Goal: Information Seeking & Learning: Learn about a topic

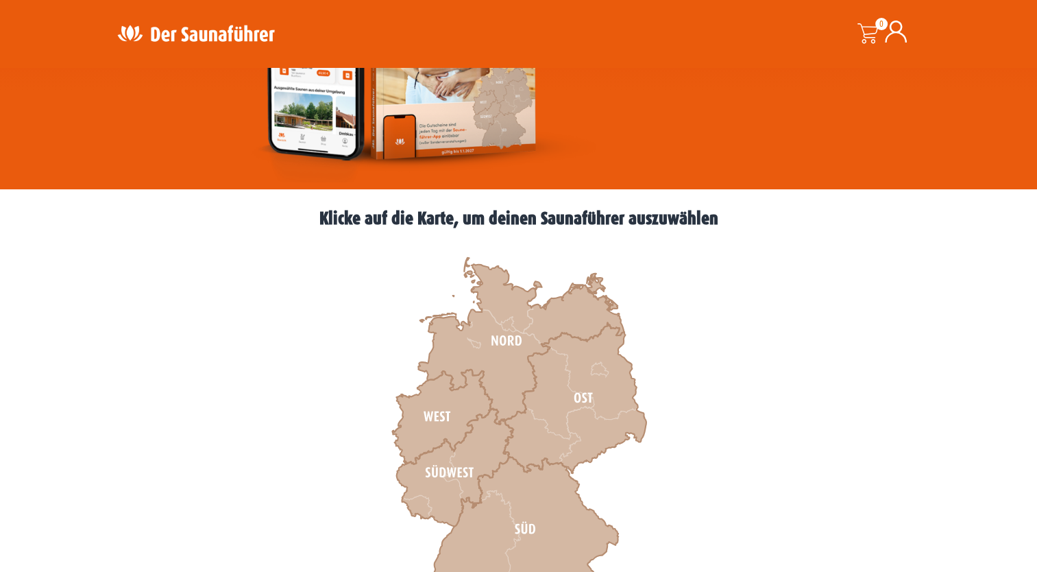
scroll to position [274, 0]
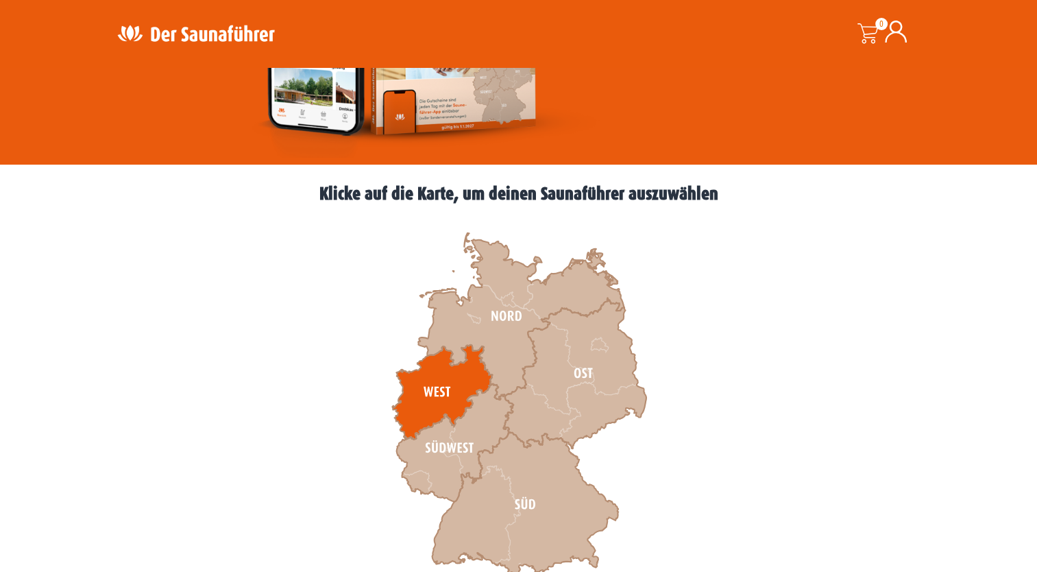
click at [471, 379] on icon at bounding box center [442, 392] width 100 height 95
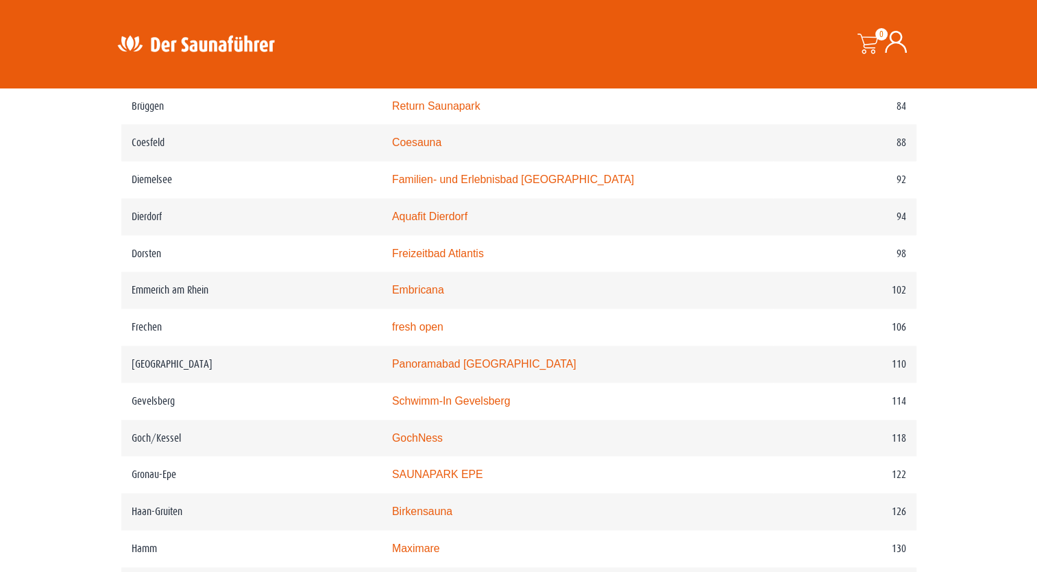
scroll to position [1303, 0]
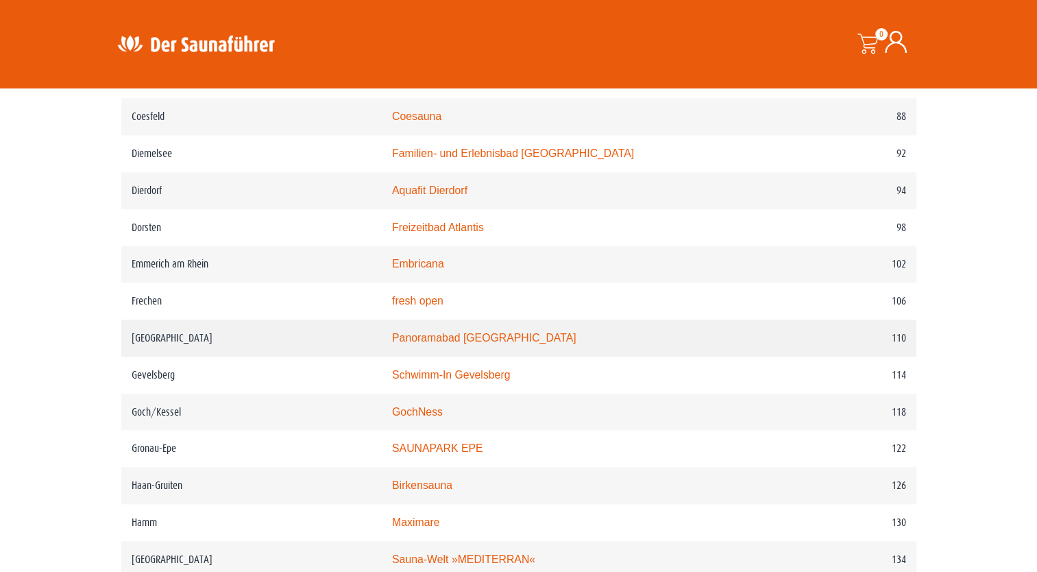
click at [504, 336] on link "Panoramabad Georgsmarienhütte" at bounding box center [484, 338] width 184 height 12
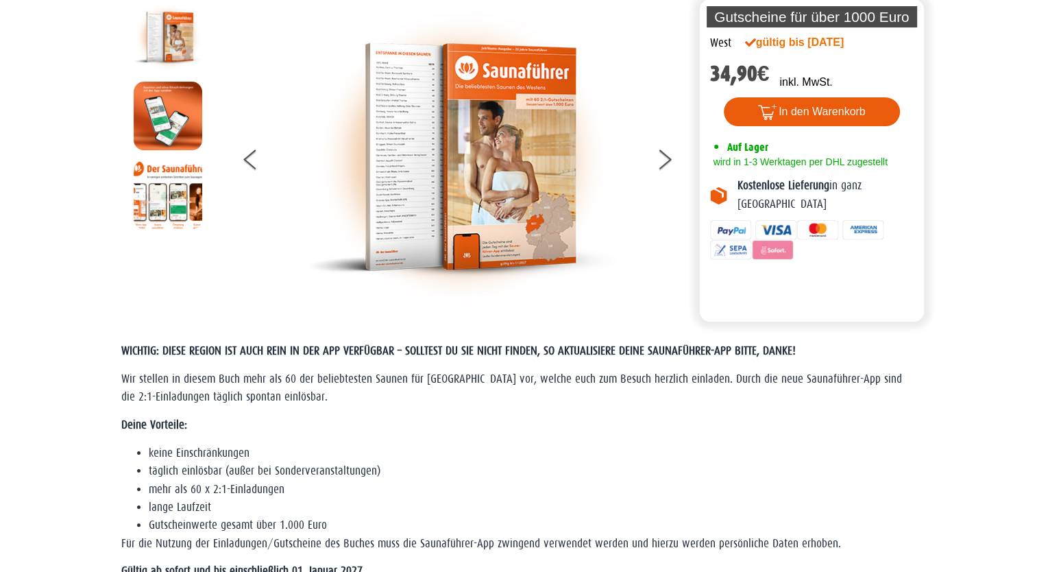
scroll to position [0, 0]
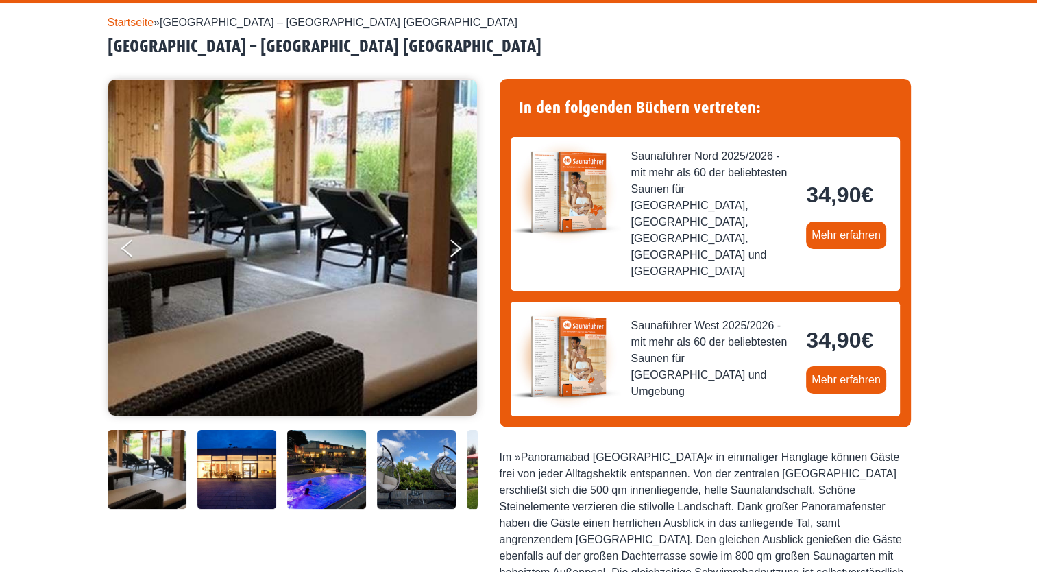
scroll to position [137, 0]
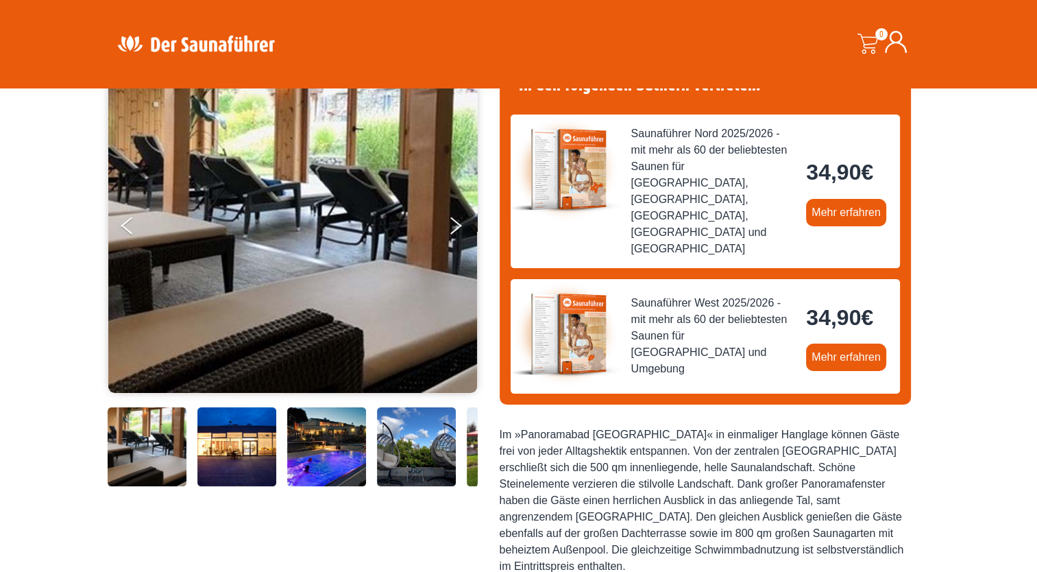
click at [239, 444] on img at bounding box center [236, 446] width 79 height 79
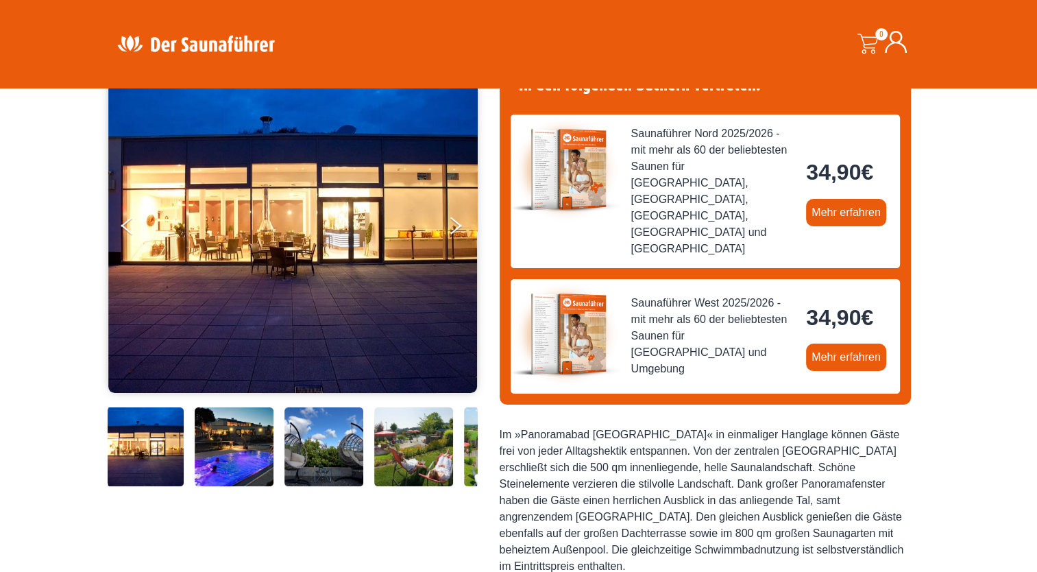
click at [252, 444] on img at bounding box center [234, 446] width 79 height 79
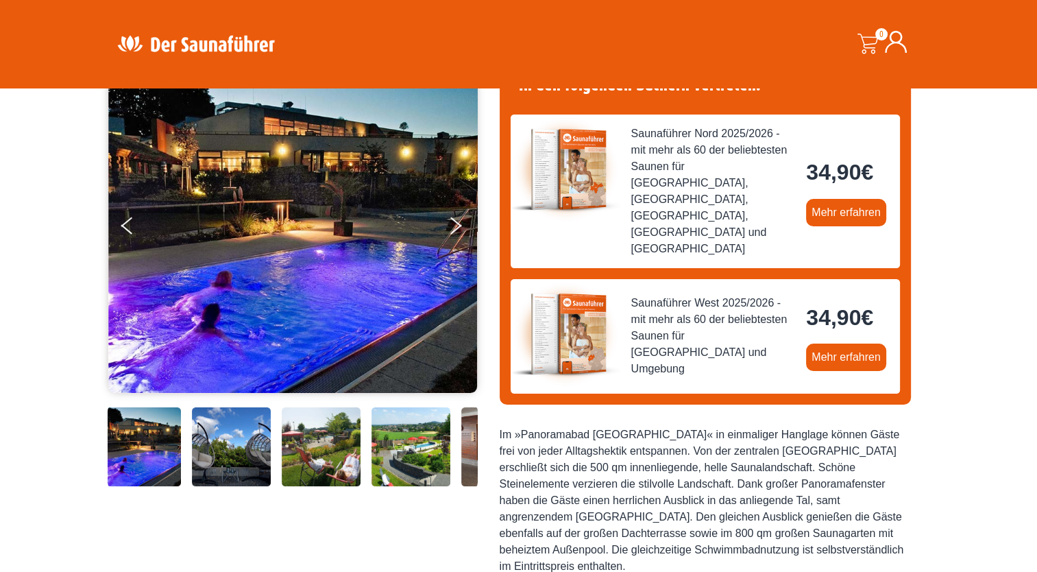
click at [219, 435] on img at bounding box center [231, 446] width 79 height 79
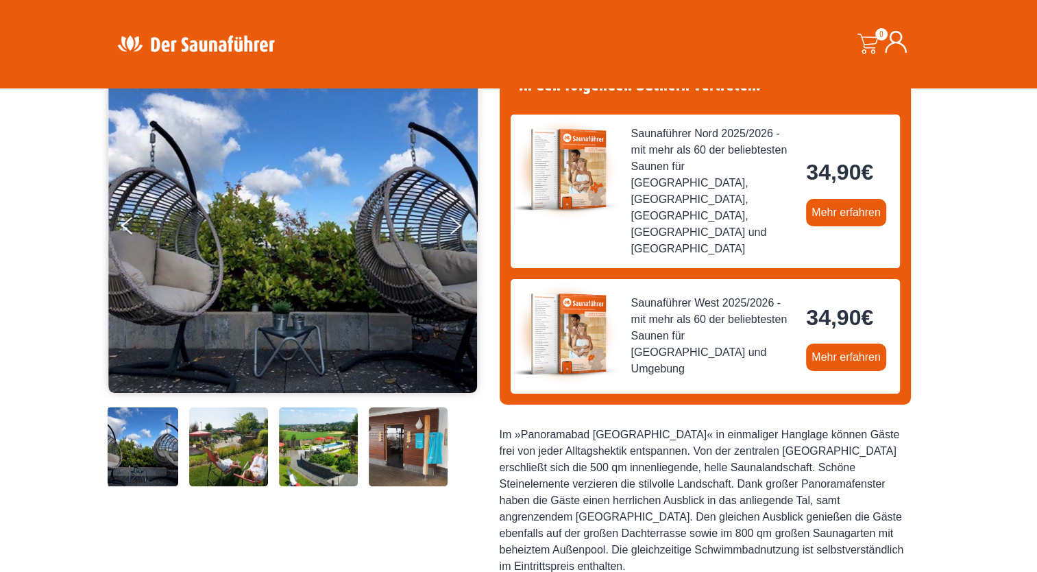
click at [239, 440] on img at bounding box center [228, 446] width 79 height 79
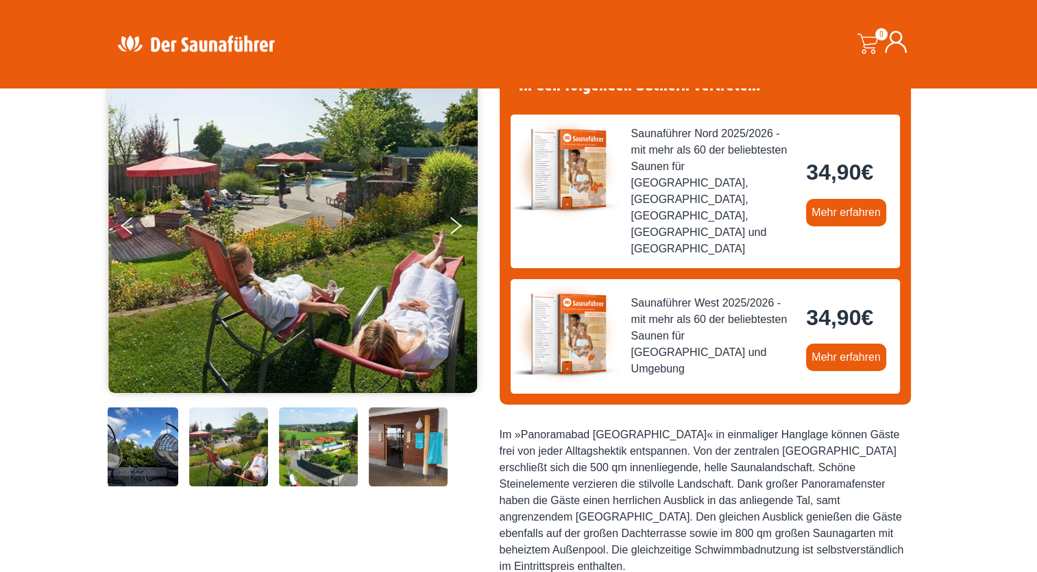
click at [299, 449] on img at bounding box center [318, 446] width 79 height 79
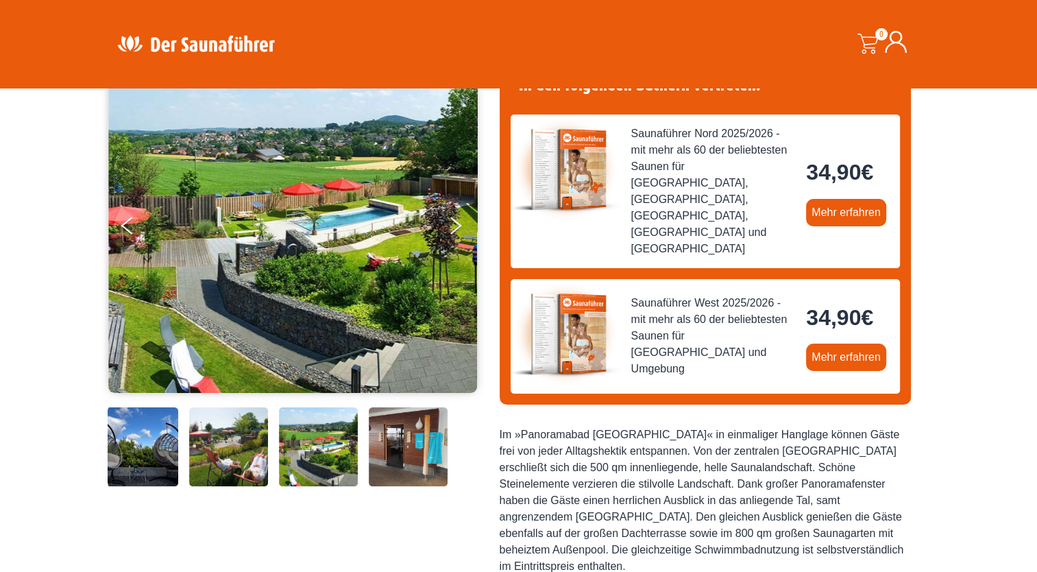
click at [329, 451] on img at bounding box center [318, 446] width 79 height 79
click at [390, 453] on img at bounding box center [408, 446] width 79 height 79
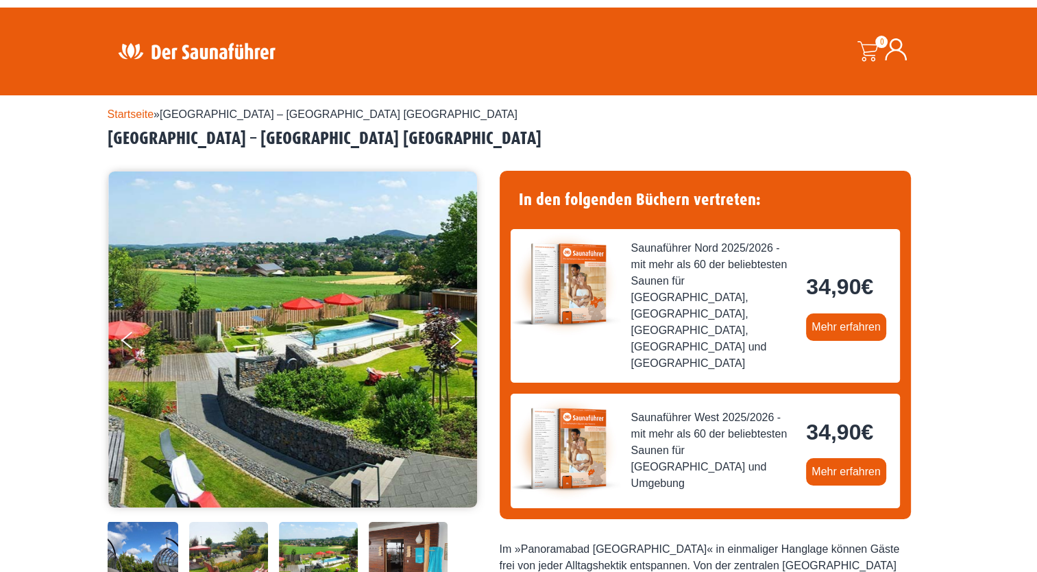
scroll to position [0, 0]
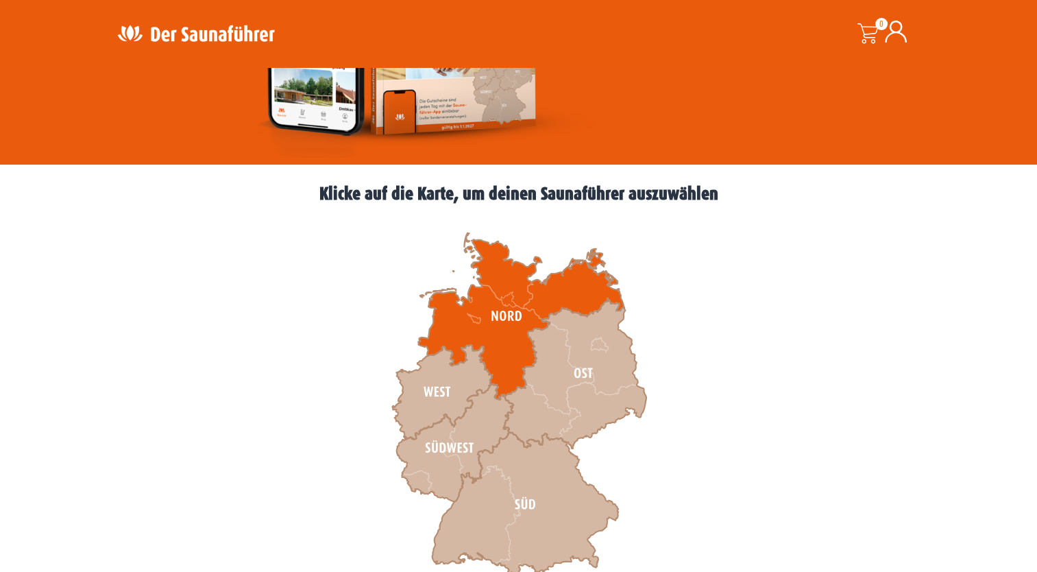
click at [494, 324] on icon at bounding box center [521, 316] width 206 height 167
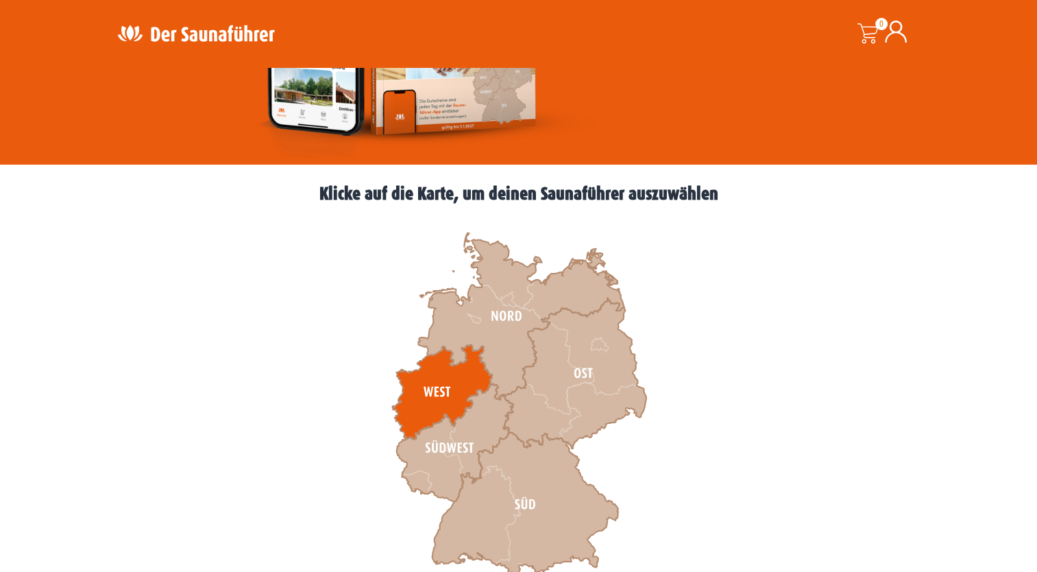
click at [446, 383] on icon at bounding box center [442, 392] width 100 height 95
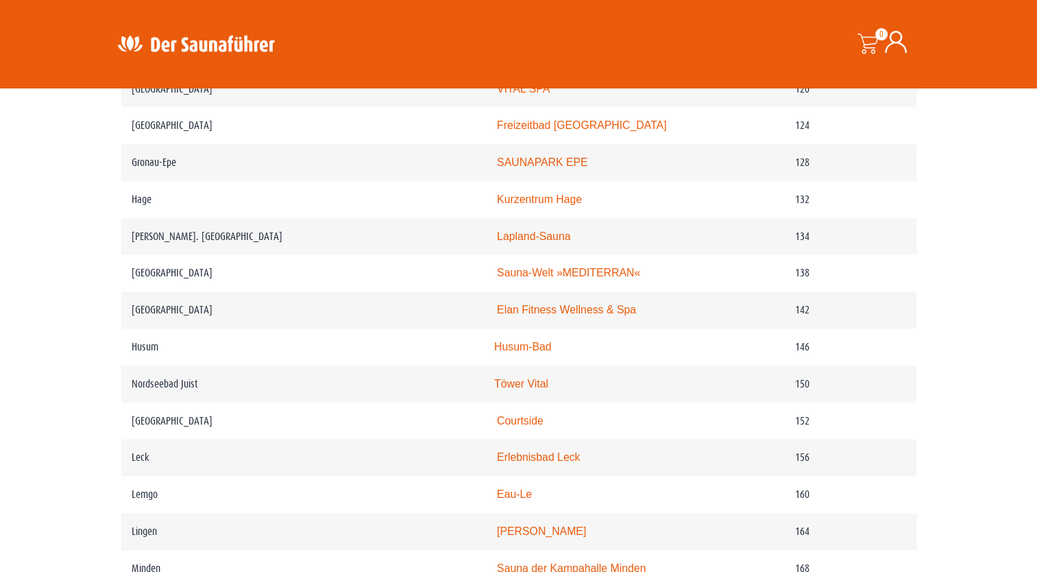
scroll to position [823, 0]
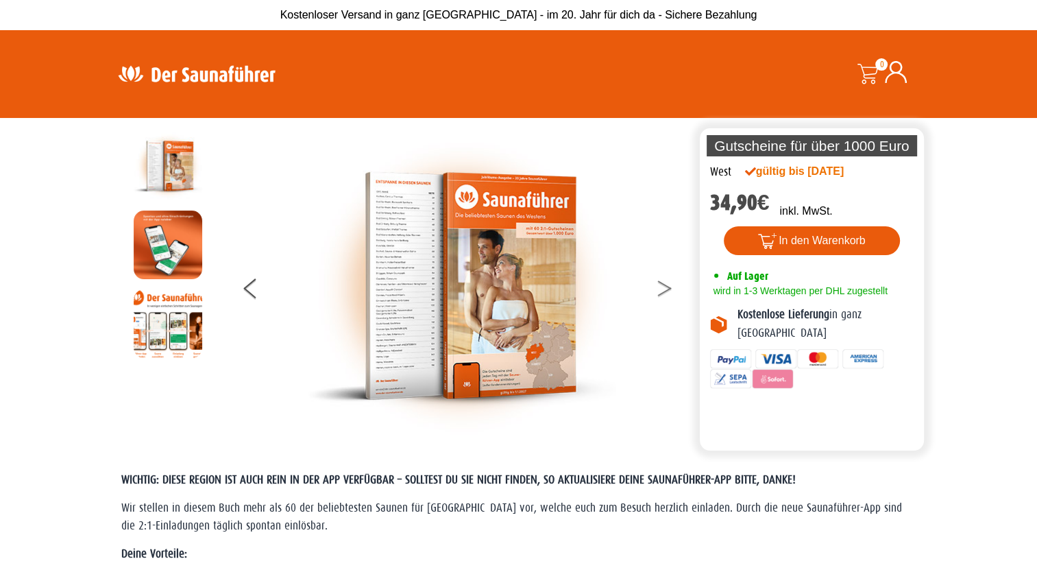
click at [661, 289] on button at bounding box center [673, 291] width 34 height 34
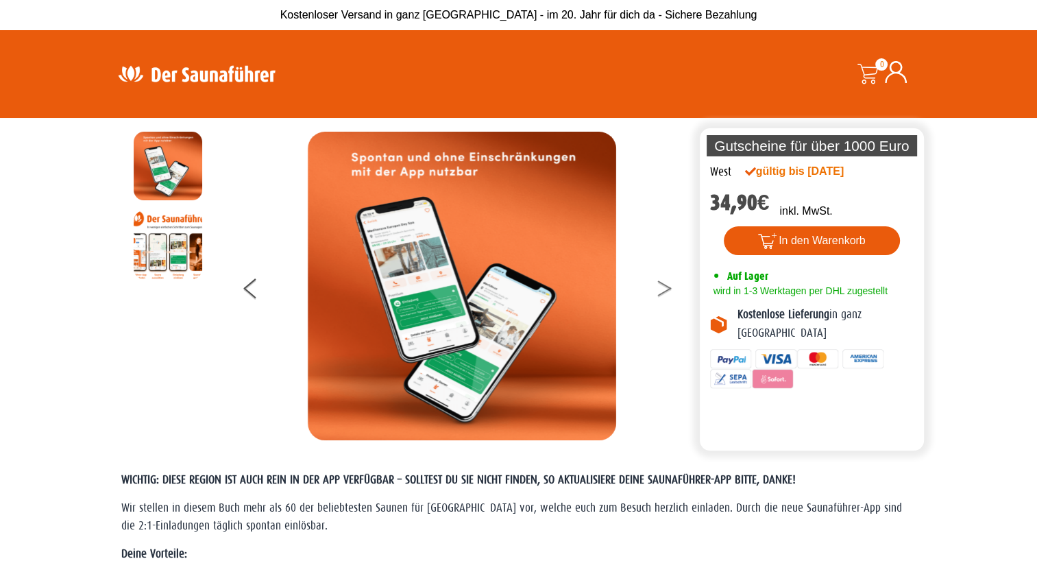
click at [664, 288] on button at bounding box center [673, 291] width 34 height 34
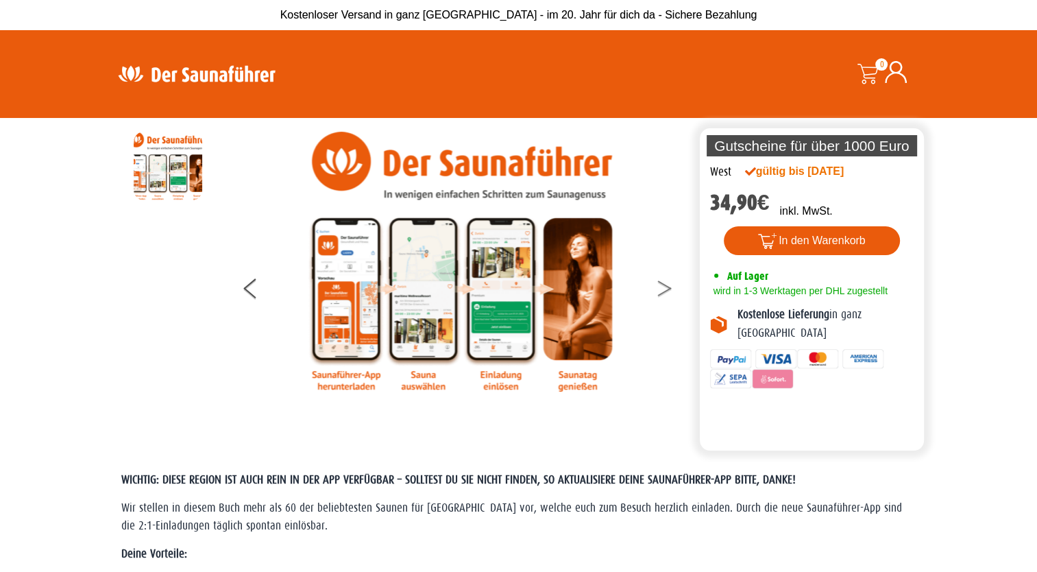
click at [664, 288] on button at bounding box center [673, 291] width 34 height 34
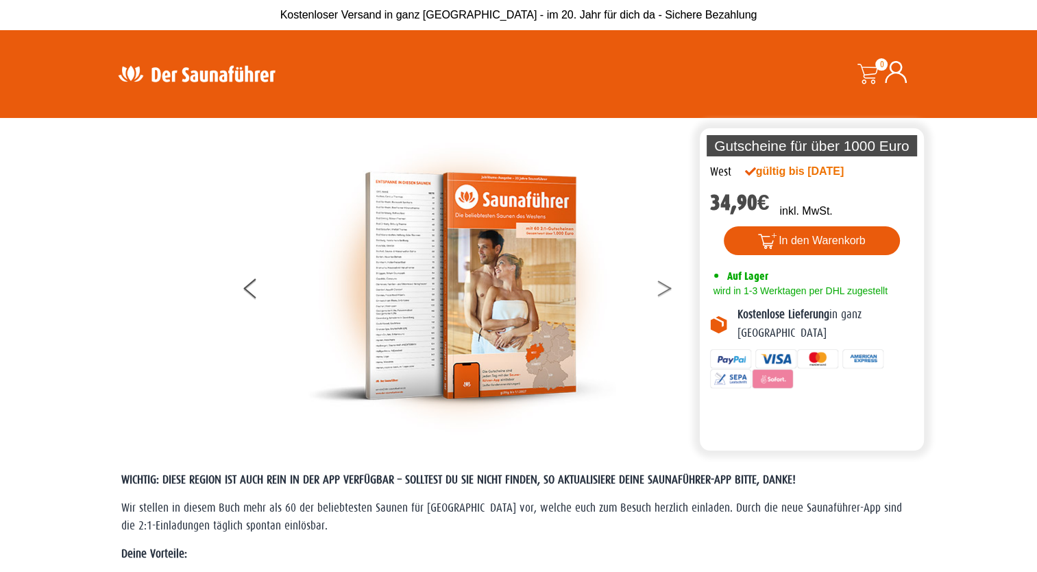
click at [664, 288] on button at bounding box center [673, 291] width 34 height 34
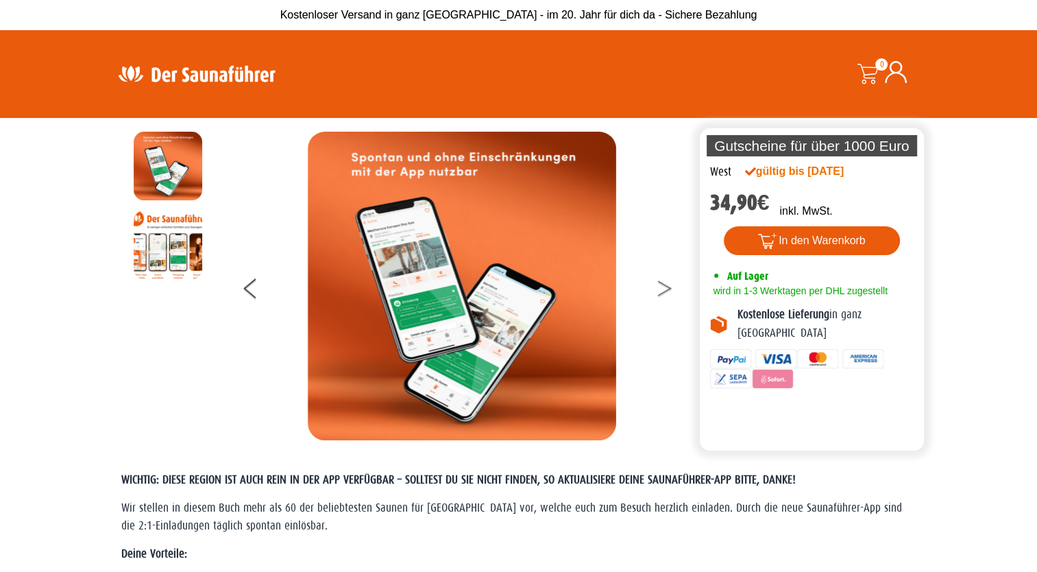
click at [664, 288] on button at bounding box center [673, 291] width 34 height 34
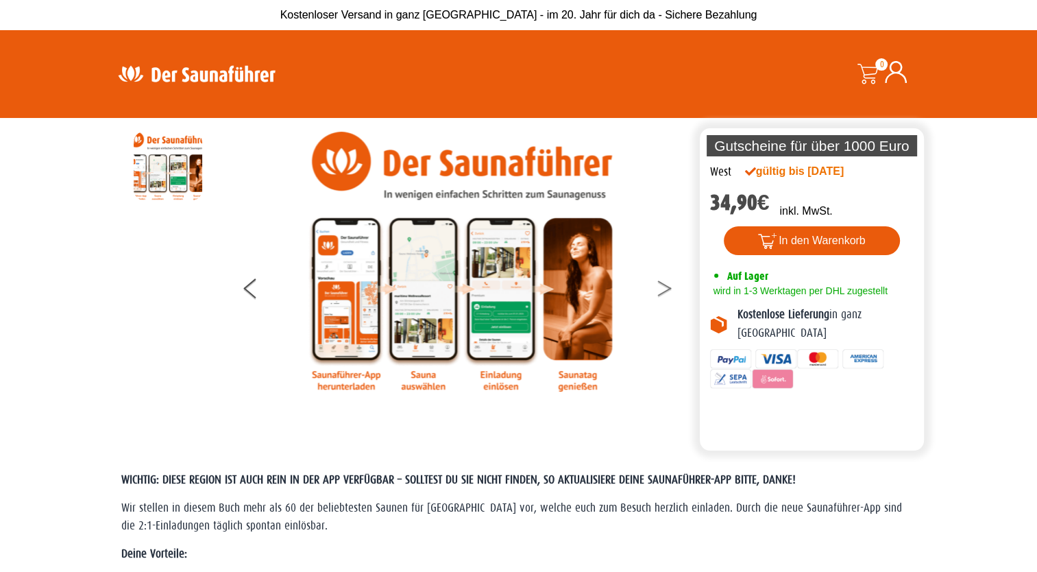
click at [664, 288] on button at bounding box center [673, 291] width 34 height 34
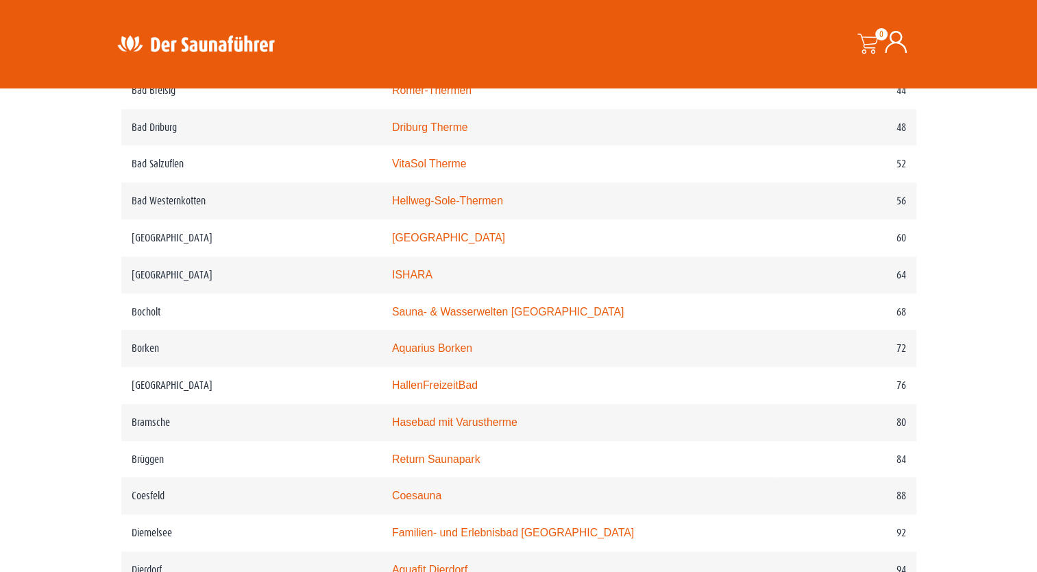
scroll to position [1029, 0]
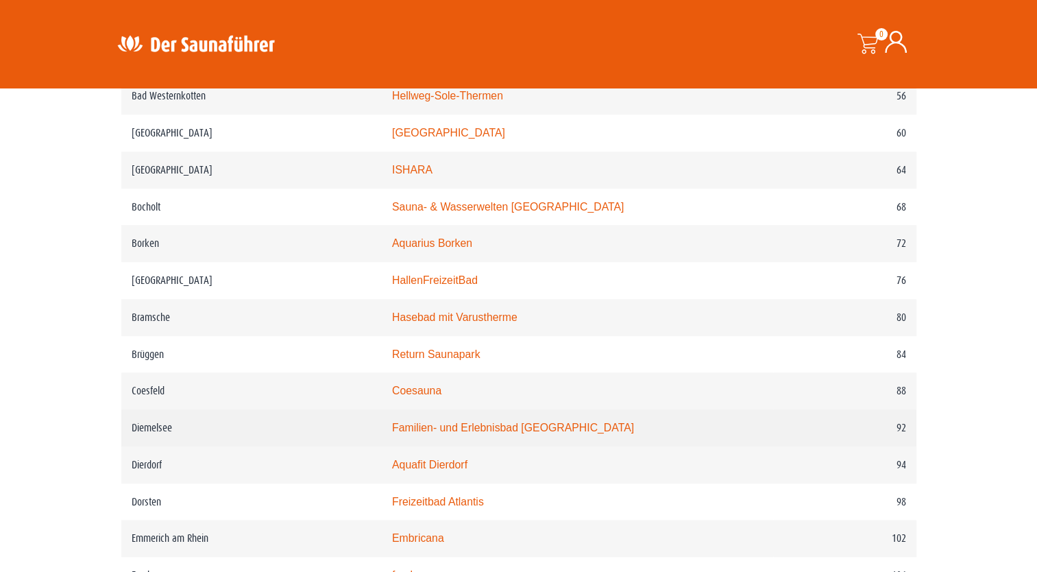
click at [477, 429] on link "Familien- und Erlebnisbad Heringhausen" at bounding box center [513, 428] width 242 height 12
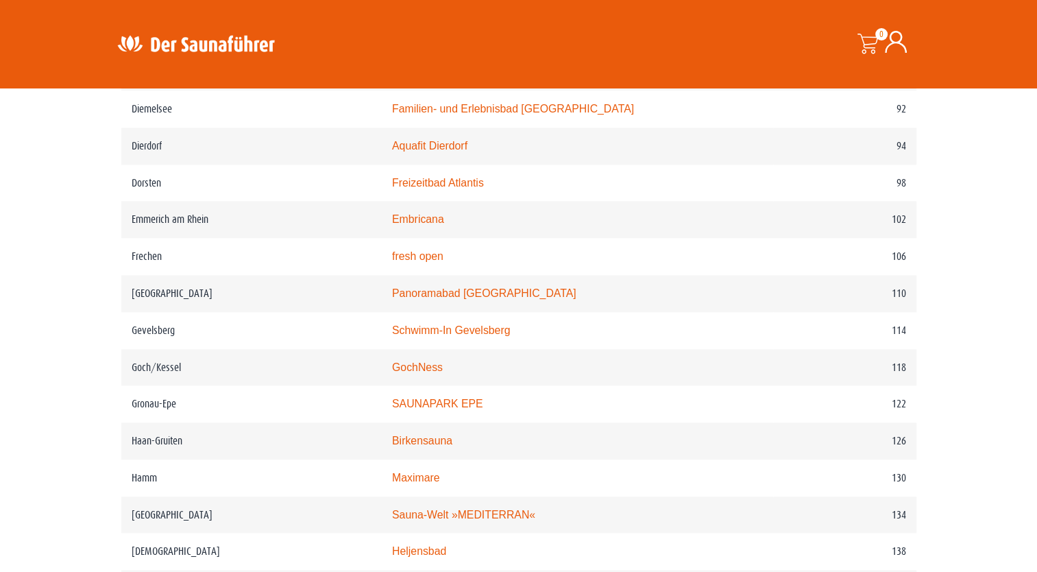
scroll to position [1371, 0]
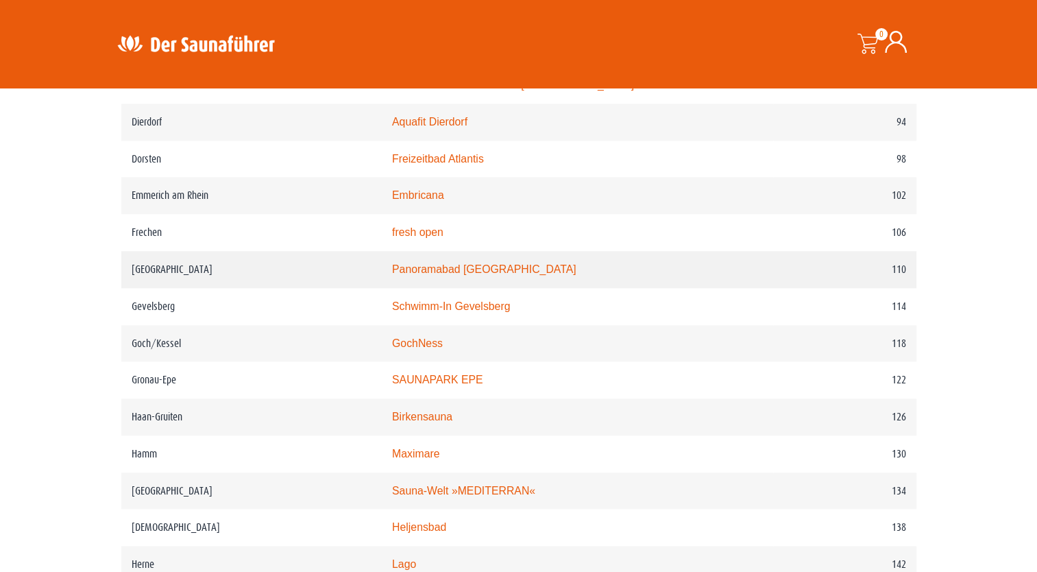
click at [509, 268] on link "Panoramabad Georgsmarienhütte" at bounding box center [484, 269] width 184 height 12
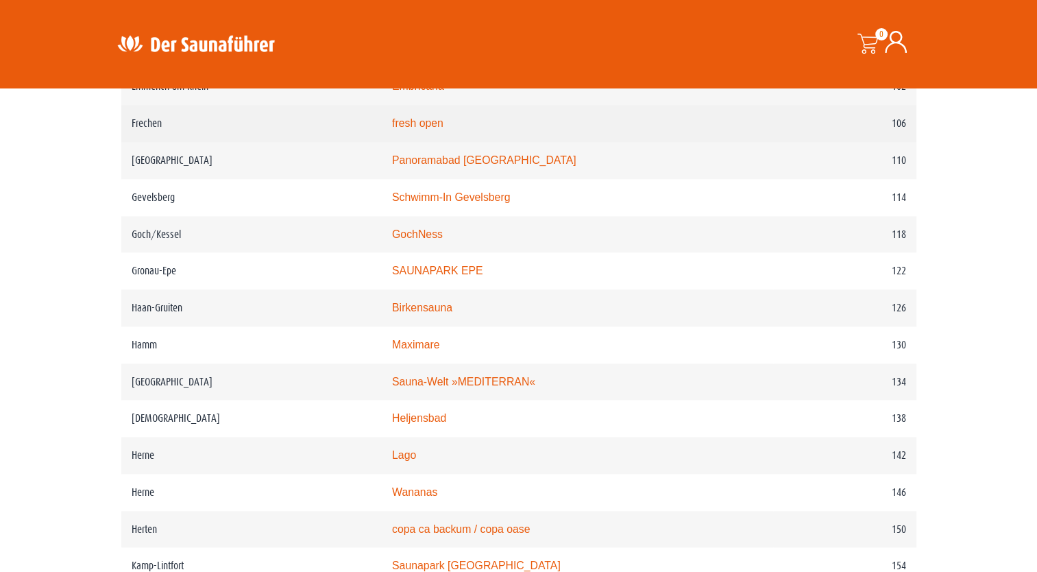
scroll to position [1509, 0]
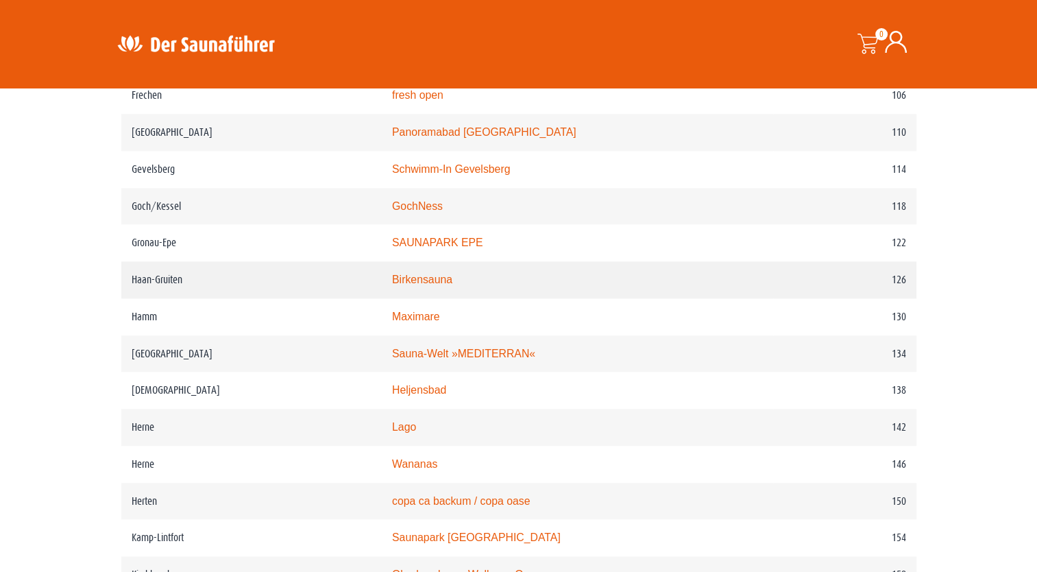
click at [442, 280] on link "Birkensauna" at bounding box center [422, 280] width 60 height 12
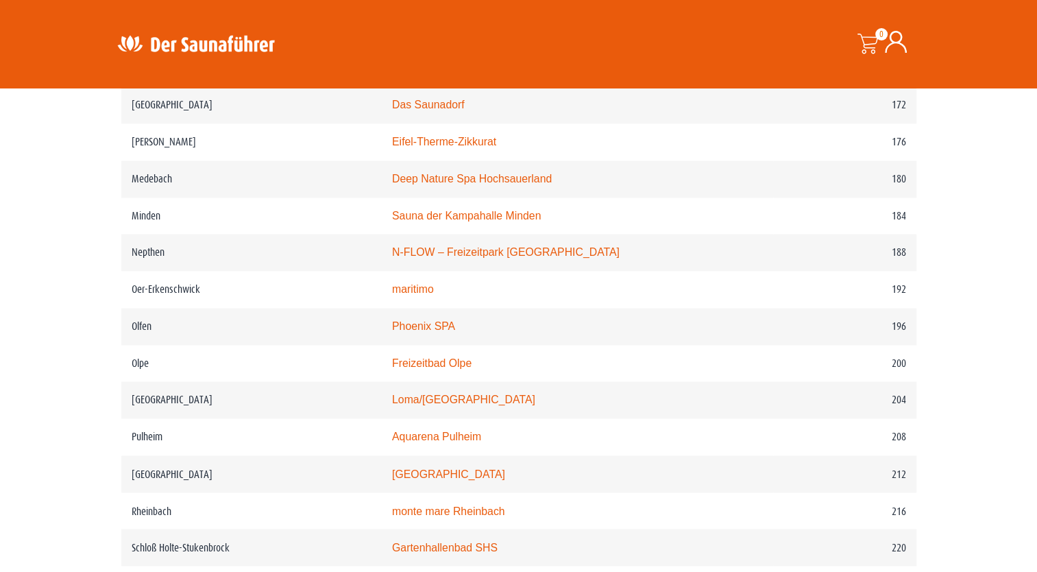
scroll to position [2194, 0]
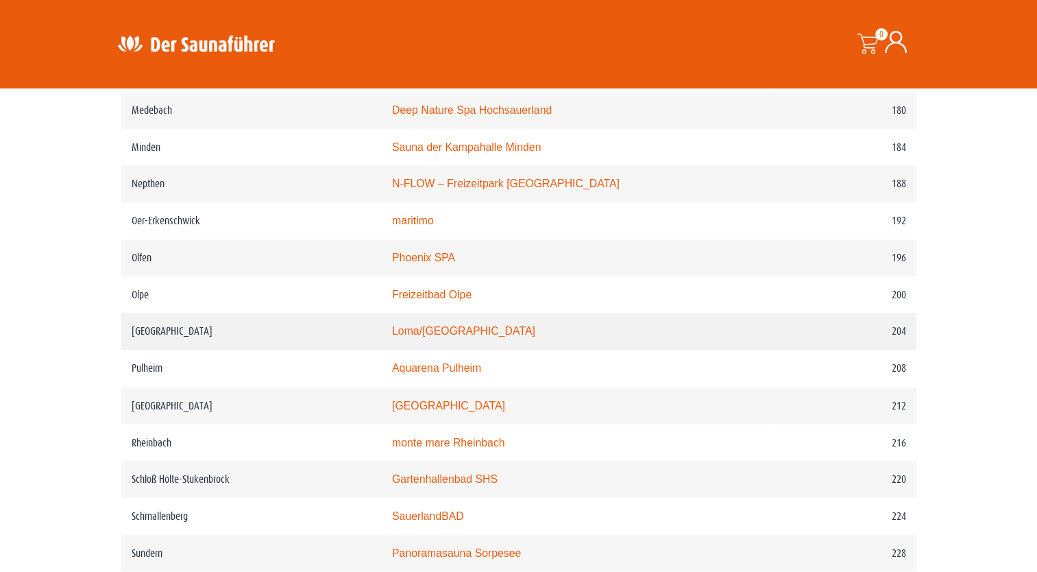
click at [466, 332] on link "Loma/Nettebad" at bounding box center [463, 331] width 143 height 12
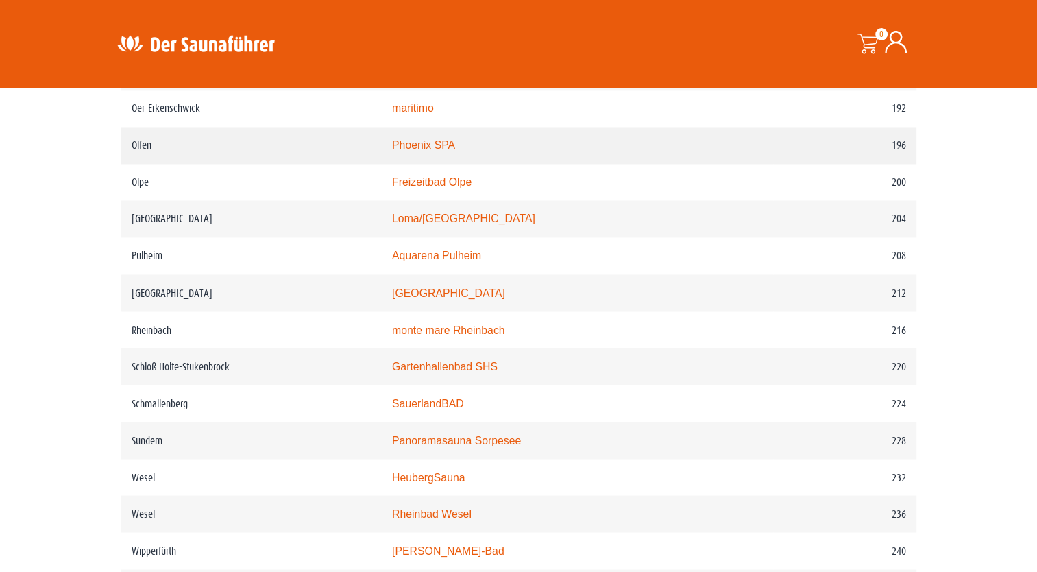
scroll to position [2331, 0]
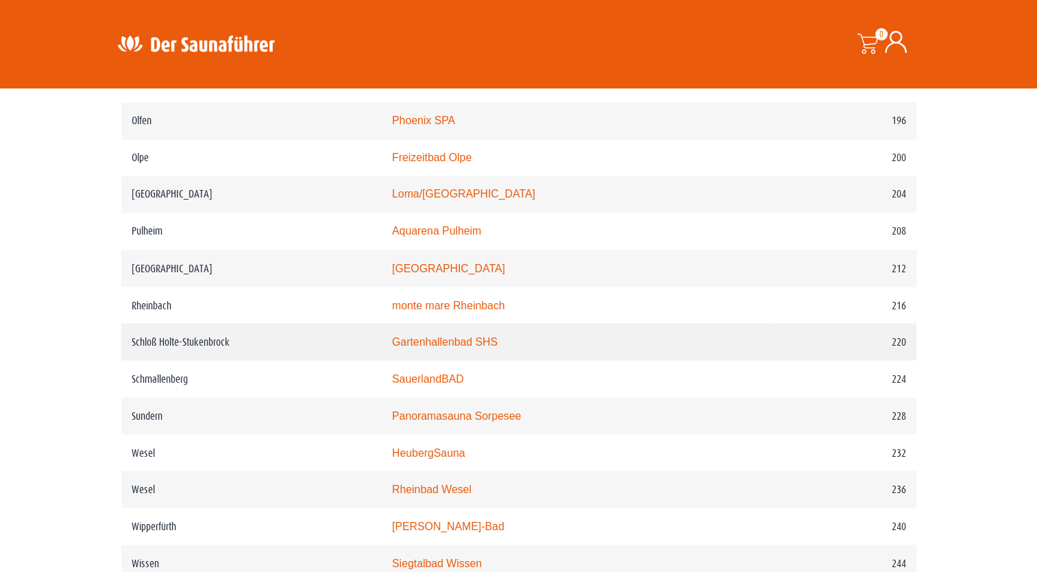
click at [459, 344] on link "Gartenhallenbad SHS" at bounding box center [445, 341] width 106 height 12
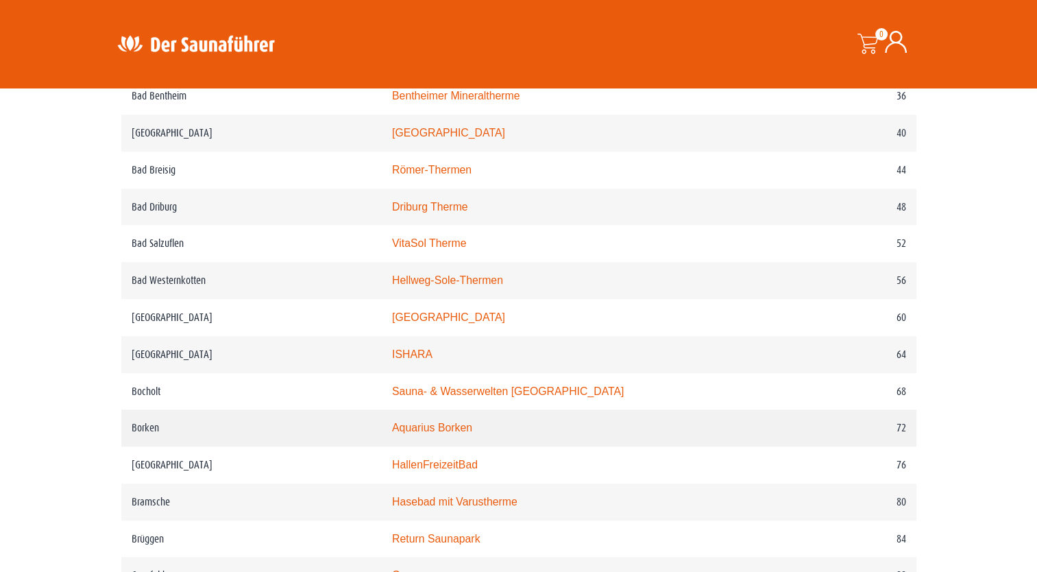
scroll to position [823, 0]
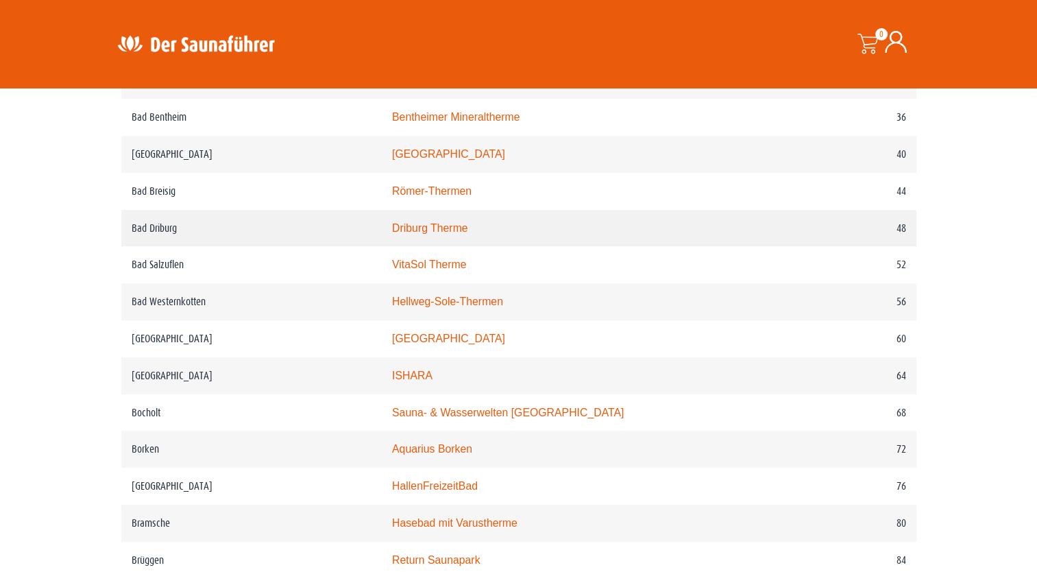
click at [468, 226] on link "Driburg Therme" at bounding box center [430, 228] width 76 height 12
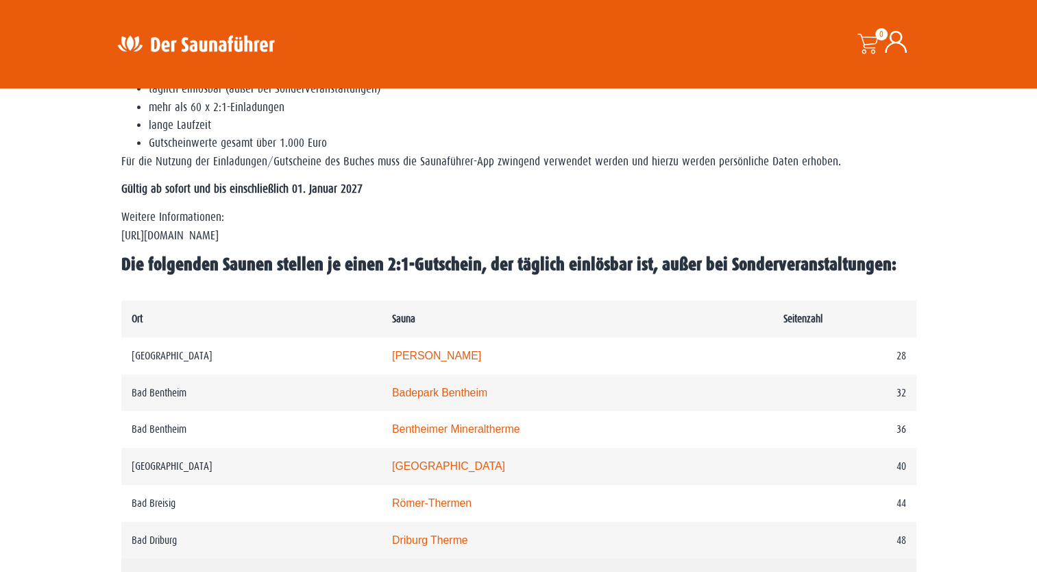
scroll to position [480, 0]
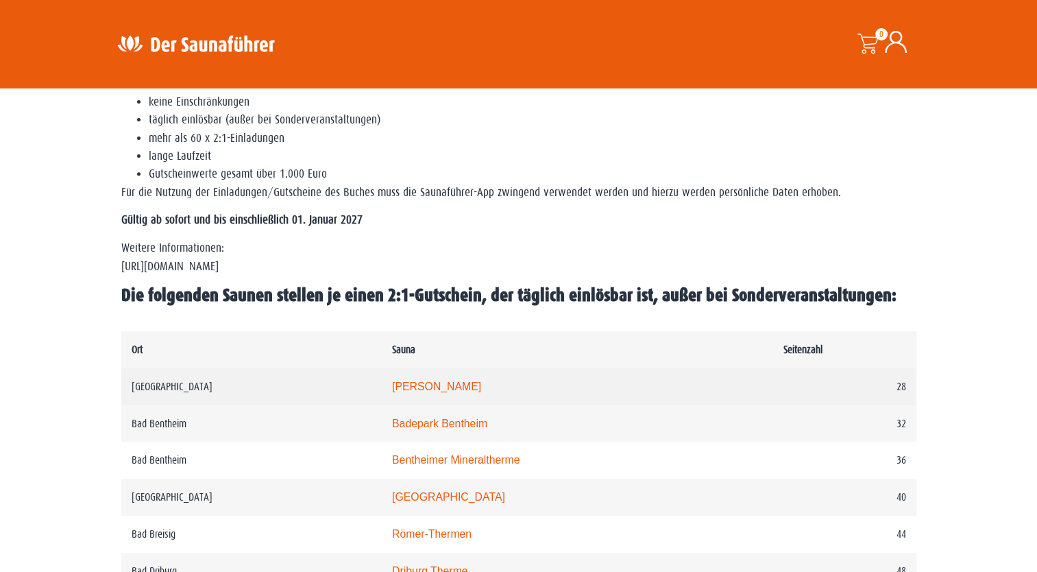
drag, startPoint x: 448, startPoint y: 387, endPoint x: 458, endPoint y: 372, distance: 18.8
click at [448, 387] on link "Carolus Thermen" at bounding box center [436, 387] width 89 height 12
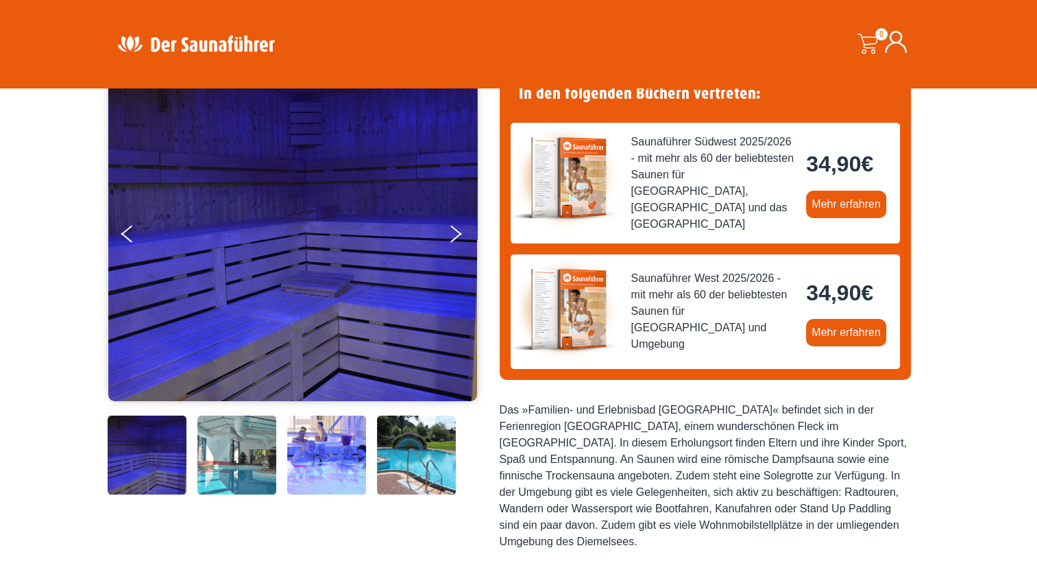
scroll to position [137, 0]
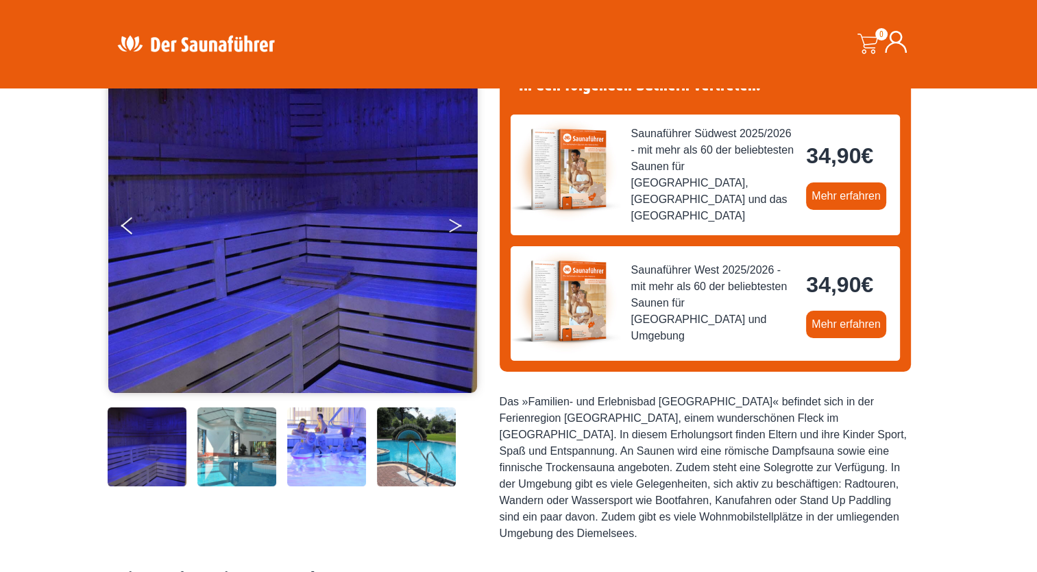
click at [464, 211] on button "Next" at bounding box center [465, 228] width 34 height 34
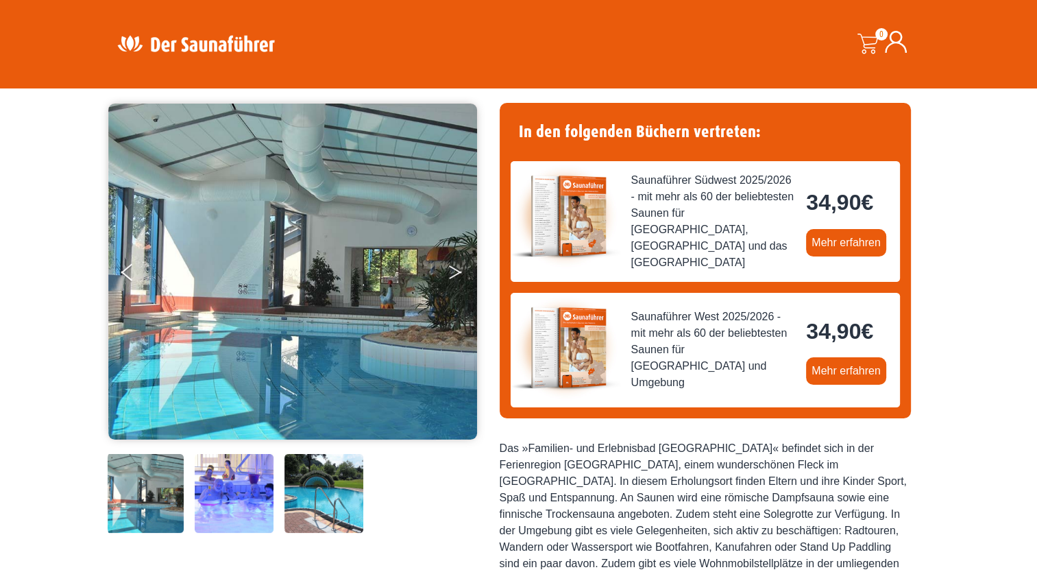
scroll to position [69, 0]
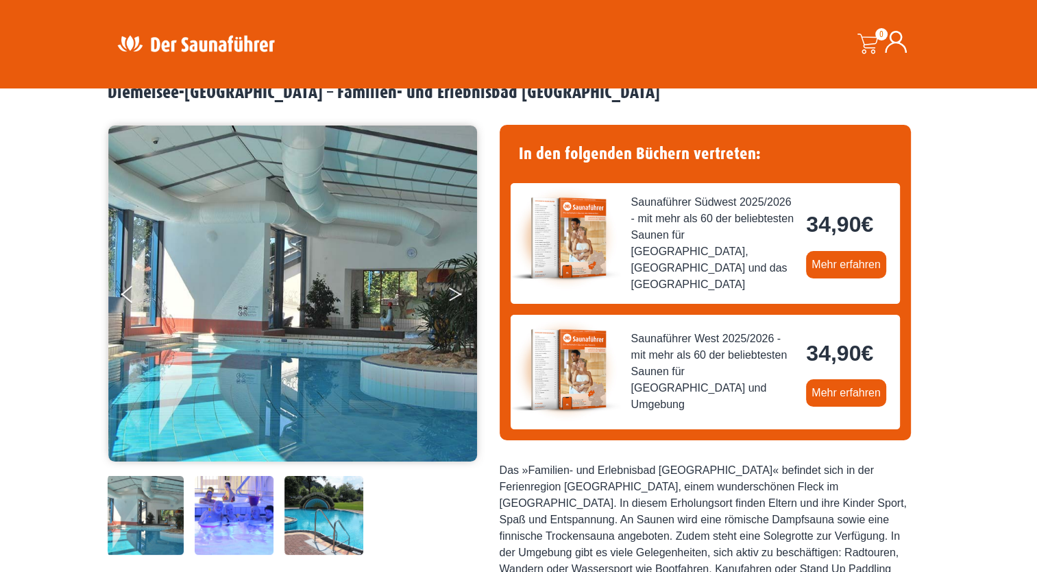
click at [460, 293] on icon "Next" at bounding box center [455, 297] width 12 height 8
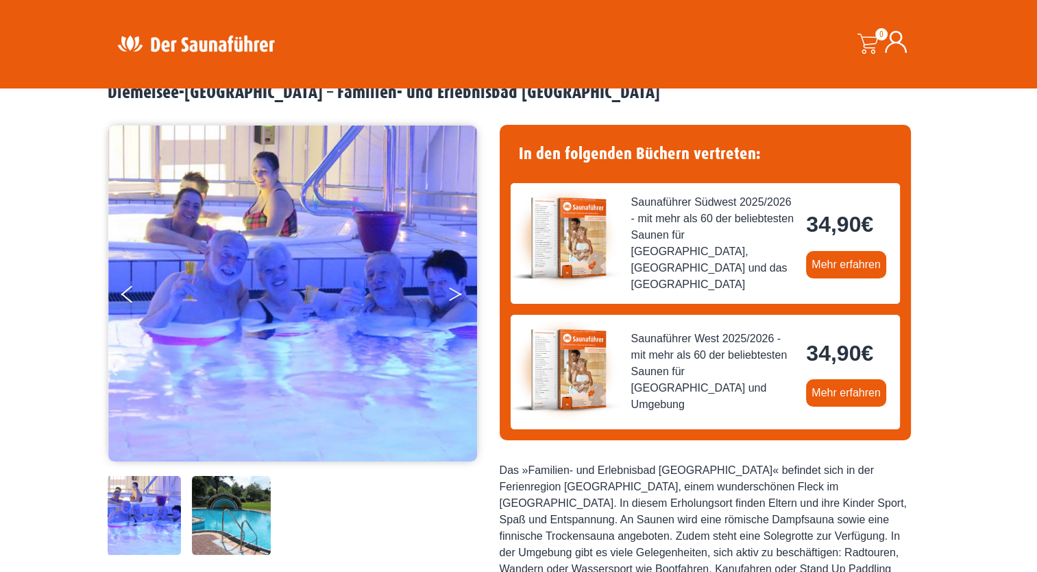
click at [457, 293] on button "Next" at bounding box center [465, 297] width 34 height 34
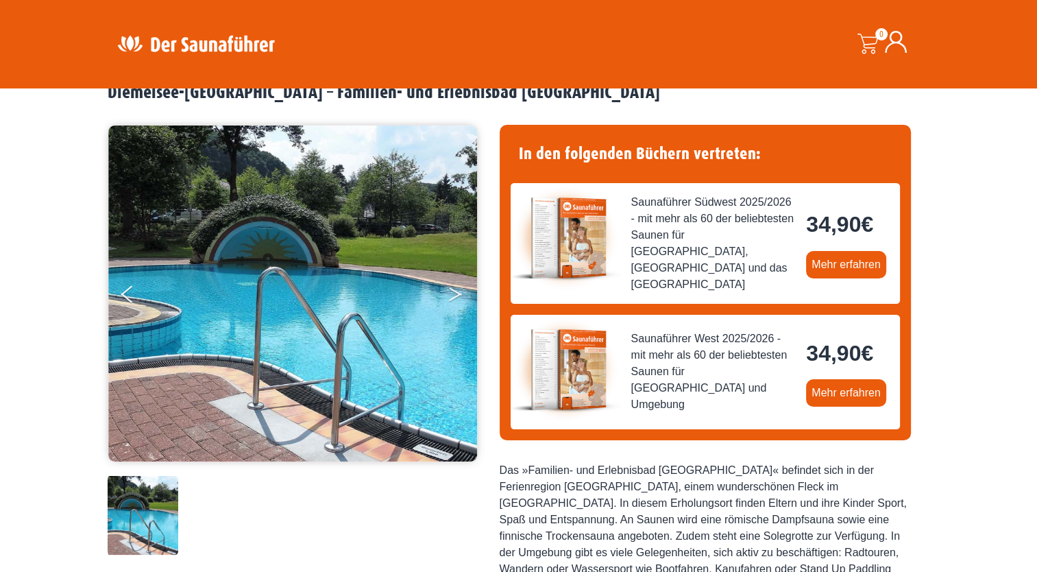
click at [457, 293] on button "Next" at bounding box center [465, 297] width 34 height 34
click at [457, 292] on icon "Next" at bounding box center [455, 291] width 12 height 8
click at [442, 293] on img at bounding box center [293, 293] width 370 height 336
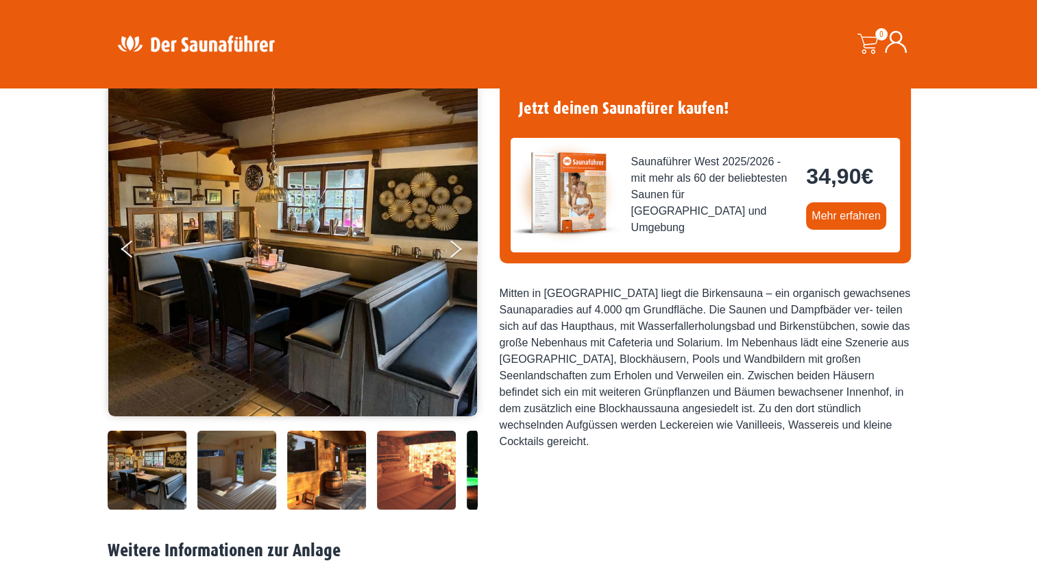
scroll to position [137, 0]
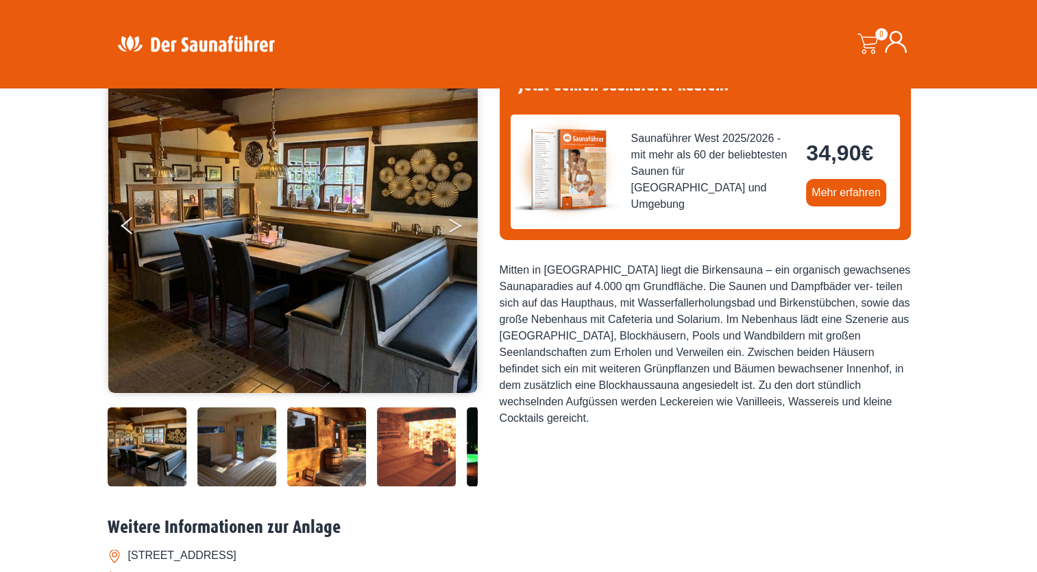
click at [458, 219] on button "Next" at bounding box center [465, 228] width 34 height 34
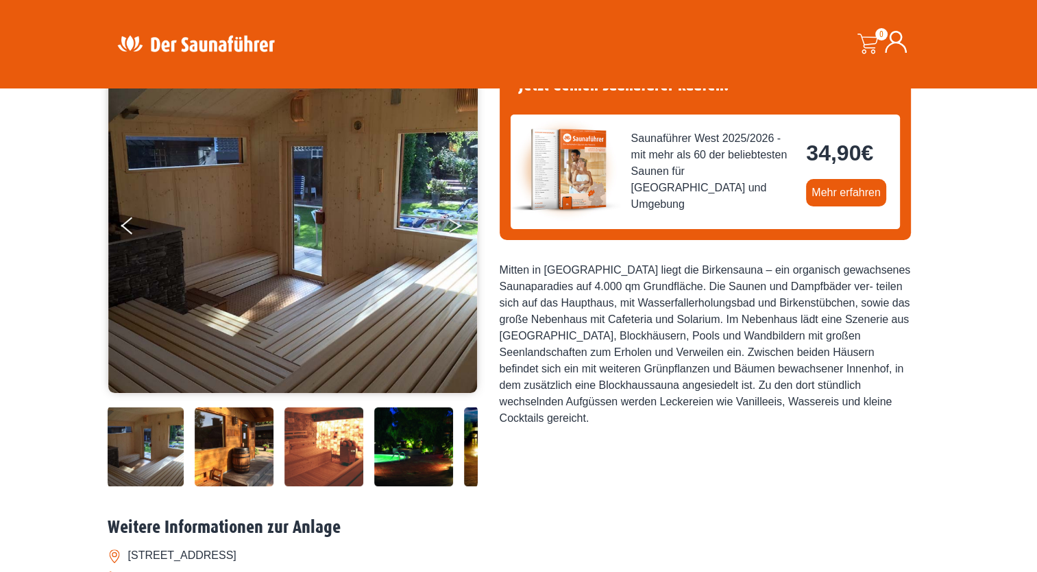
click at [453, 224] on button "Next" at bounding box center [465, 228] width 34 height 34
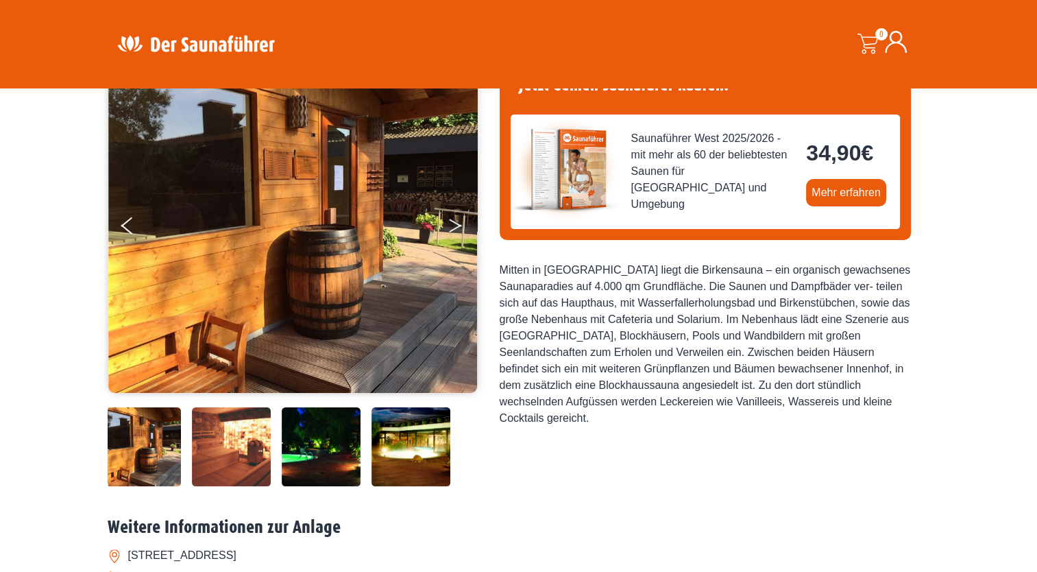
click at [453, 224] on button "Next" at bounding box center [465, 228] width 34 height 34
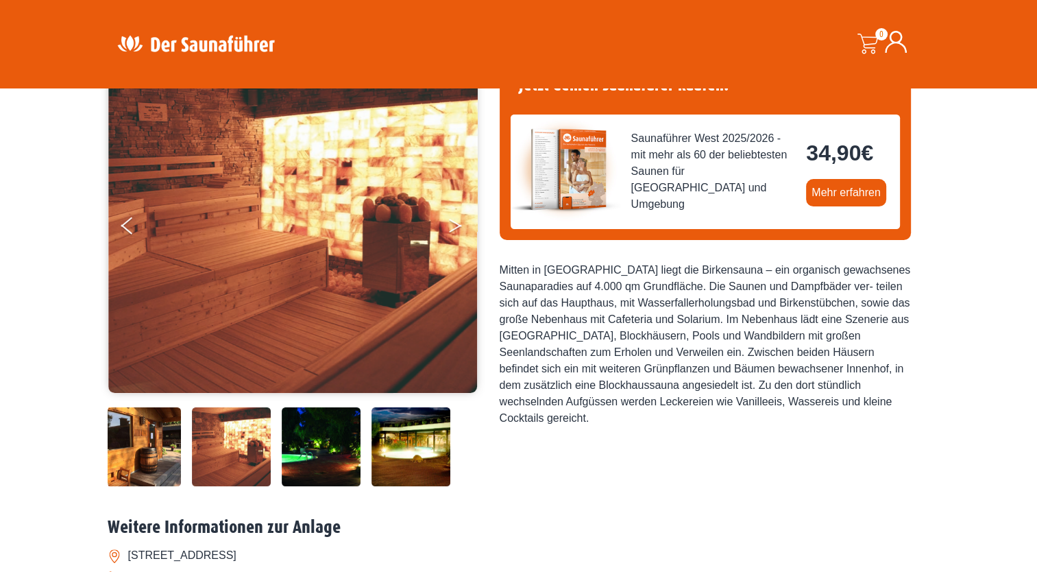
click at [453, 224] on button "Next" at bounding box center [465, 228] width 34 height 34
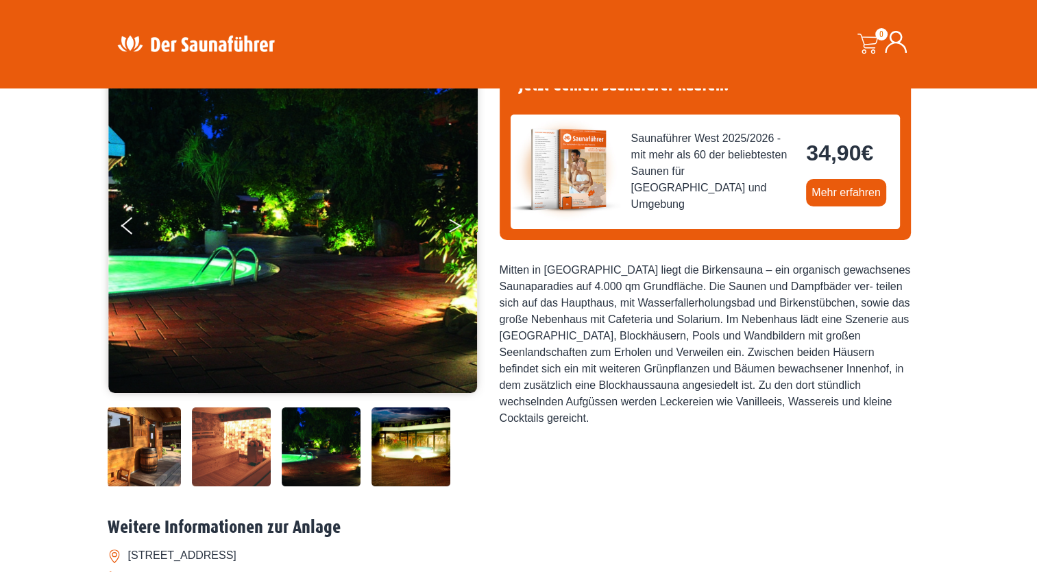
click at [453, 224] on button "Next" at bounding box center [465, 228] width 34 height 34
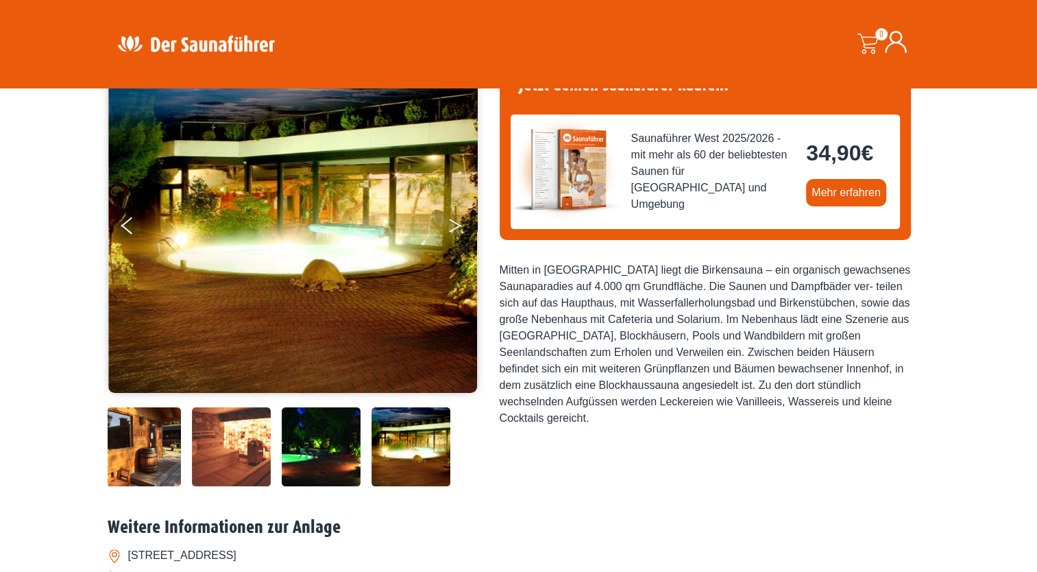
click at [453, 224] on button "Next" at bounding box center [465, 228] width 34 height 34
click at [459, 224] on icon "Next" at bounding box center [455, 223] width 12 height 8
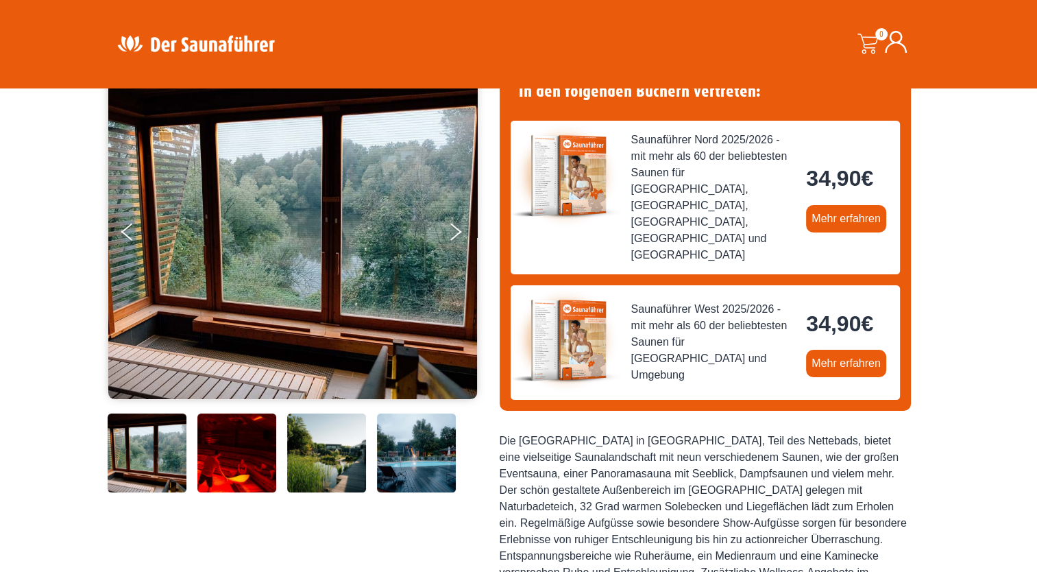
scroll to position [137, 0]
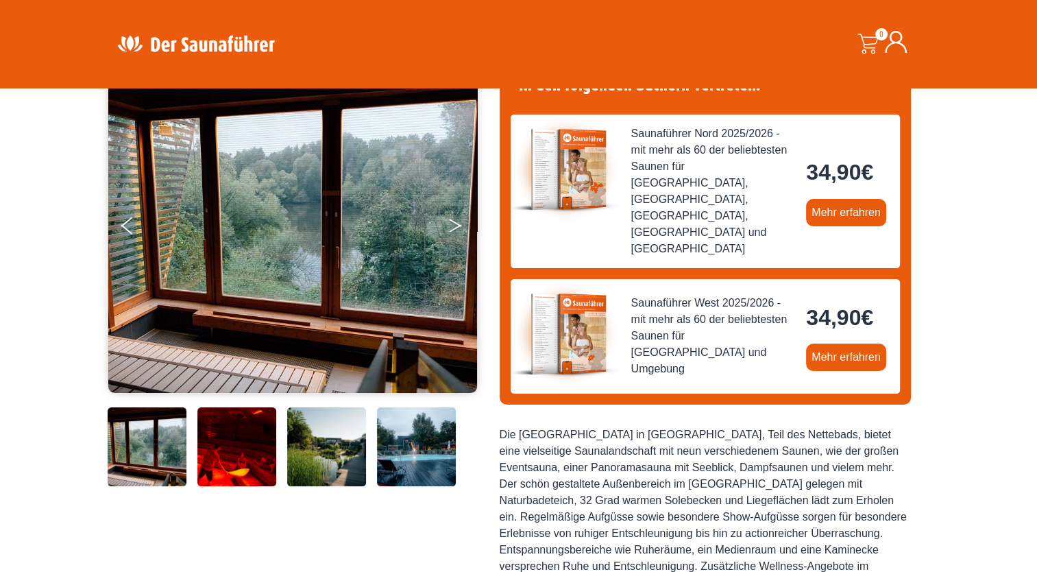
click at [451, 221] on button "Next" at bounding box center [465, 228] width 34 height 34
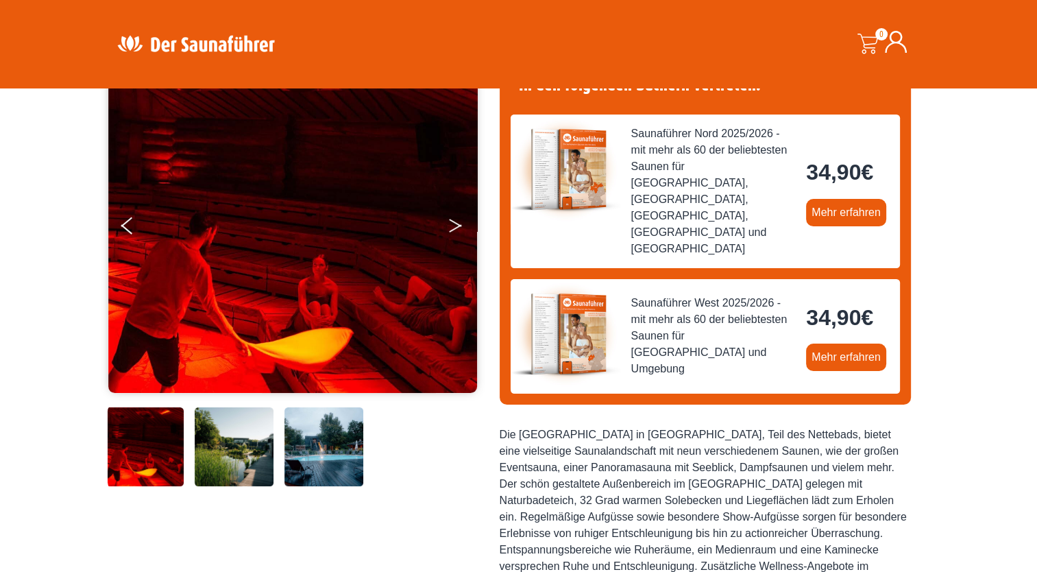
click at [451, 221] on button "Next" at bounding box center [465, 228] width 34 height 34
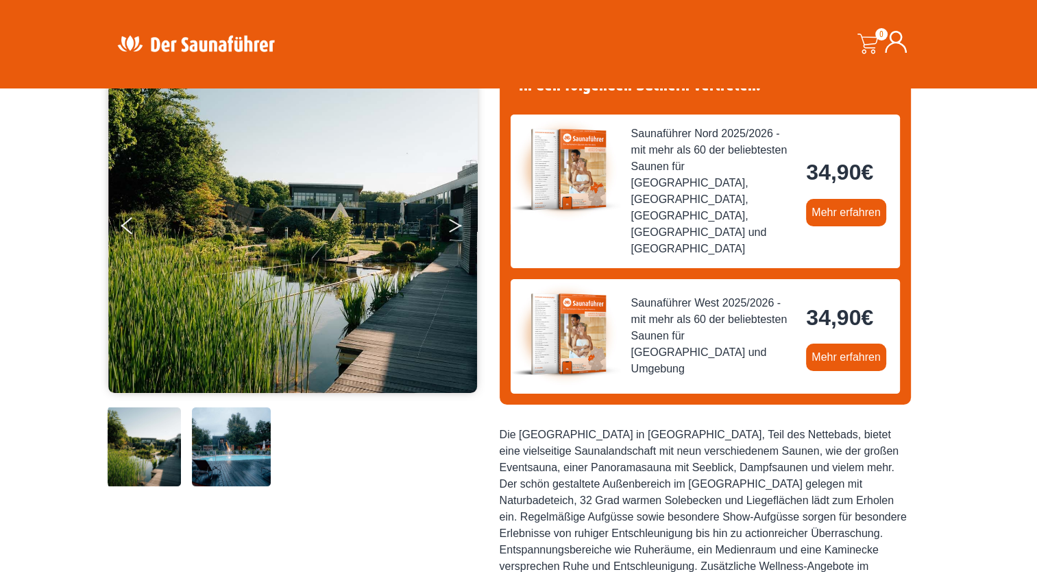
click at [451, 221] on button "Next" at bounding box center [465, 228] width 34 height 34
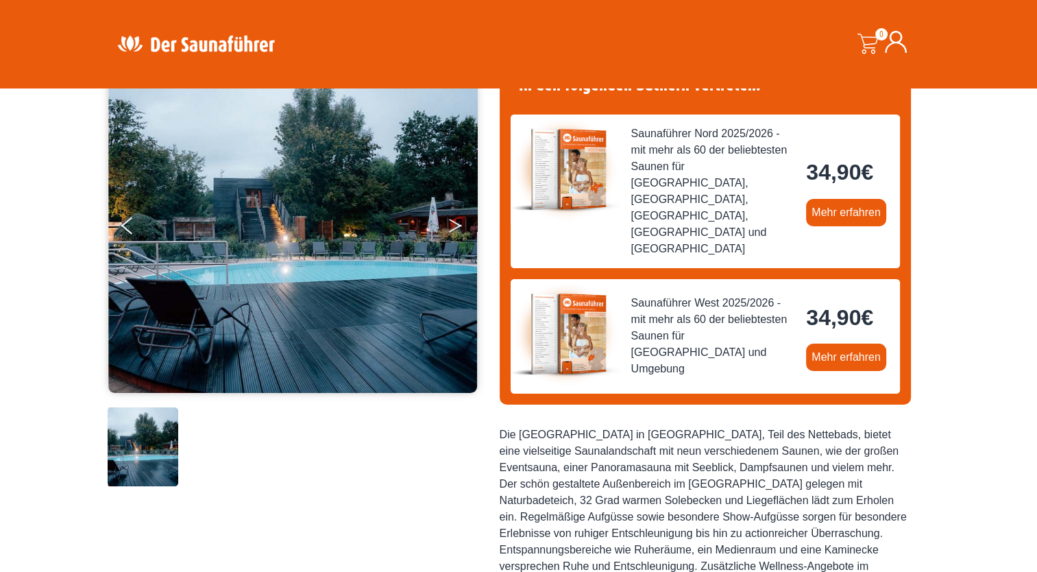
click at [451, 221] on button "Next" at bounding box center [465, 228] width 34 height 34
click at [457, 224] on icon "Next" at bounding box center [455, 223] width 12 height 8
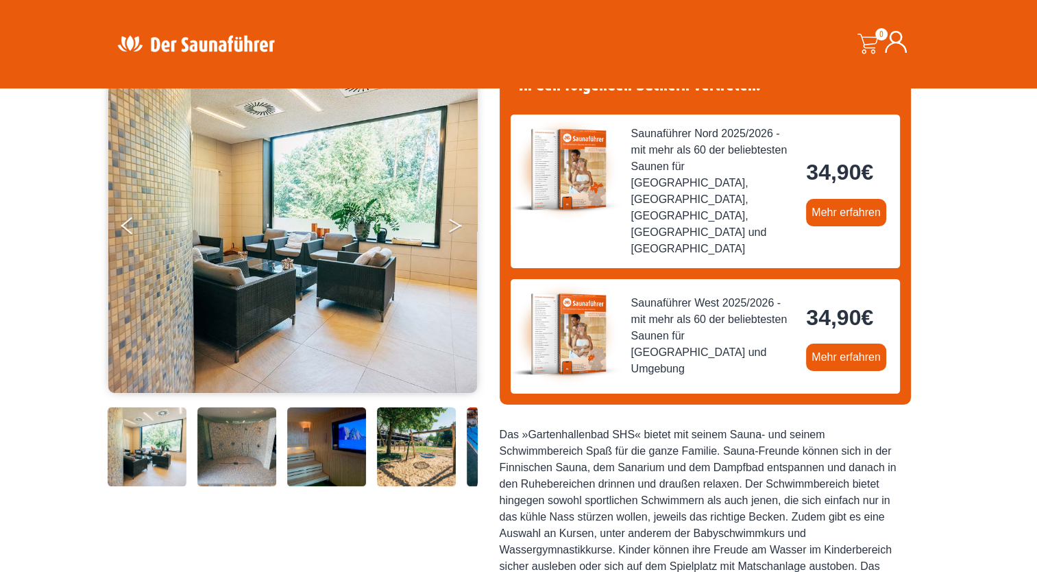
click at [455, 219] on button "Next" at bounding box center [465, 228] width 34 height 34
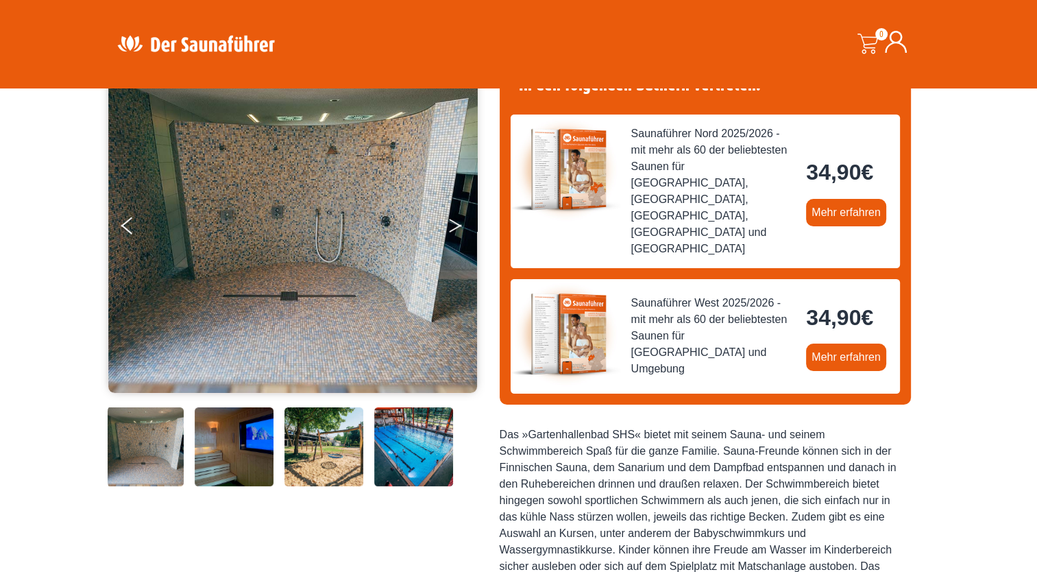
click at [457, 224] on button "Next" at bounding box center [465, 228] width 34 height 34
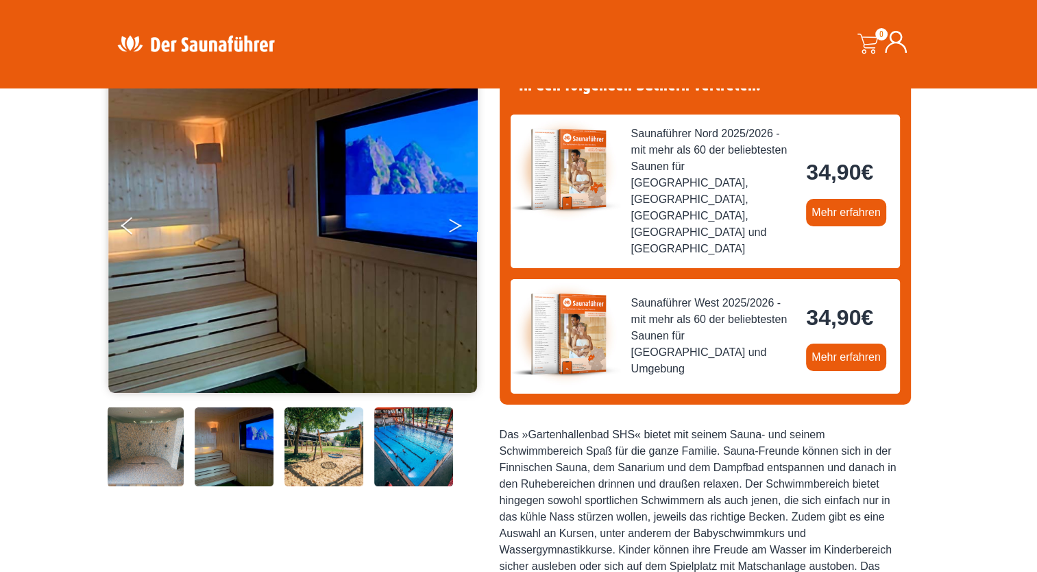
click at [457, 224] on button "Next" at bounding box center [465, 228] width 34 height 34
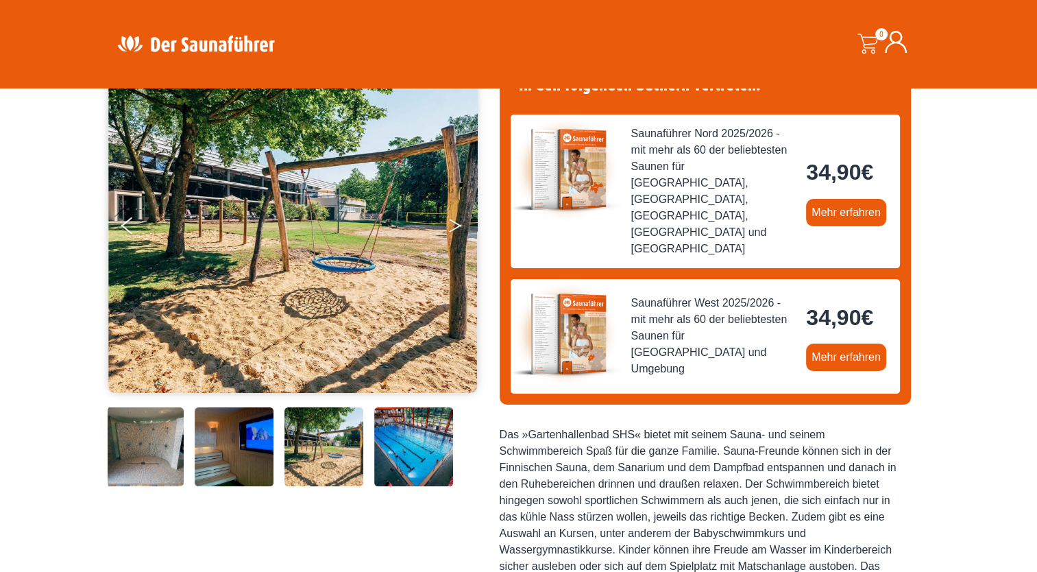
click at [457, 224] on button "Next" at bounding box center [465, 228] width 34 height 34
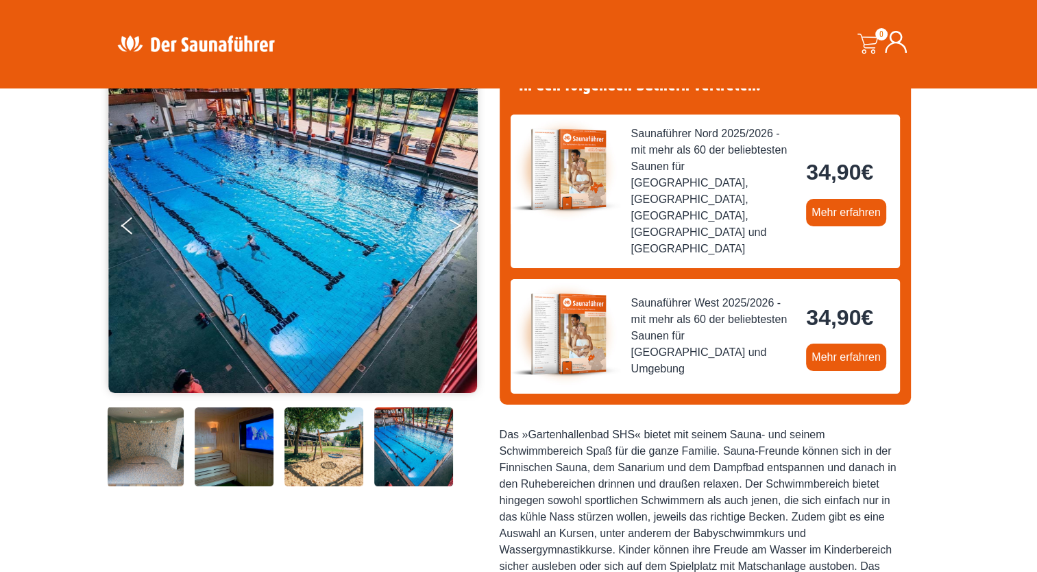
click at [457, 224] on button "Next" at bounding box center [465, 228] width 34 height 34
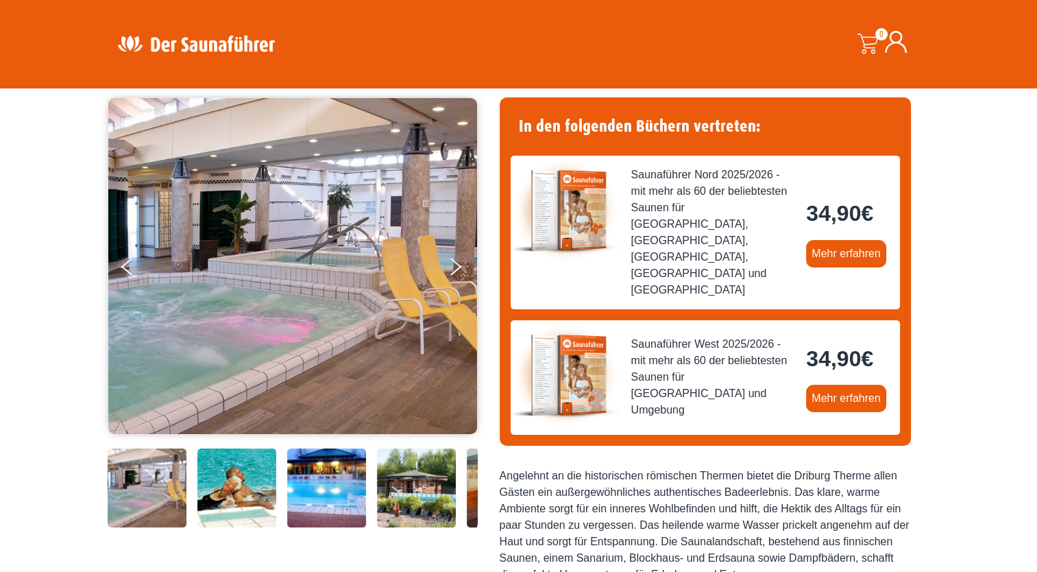
scroll to position [137, 0]
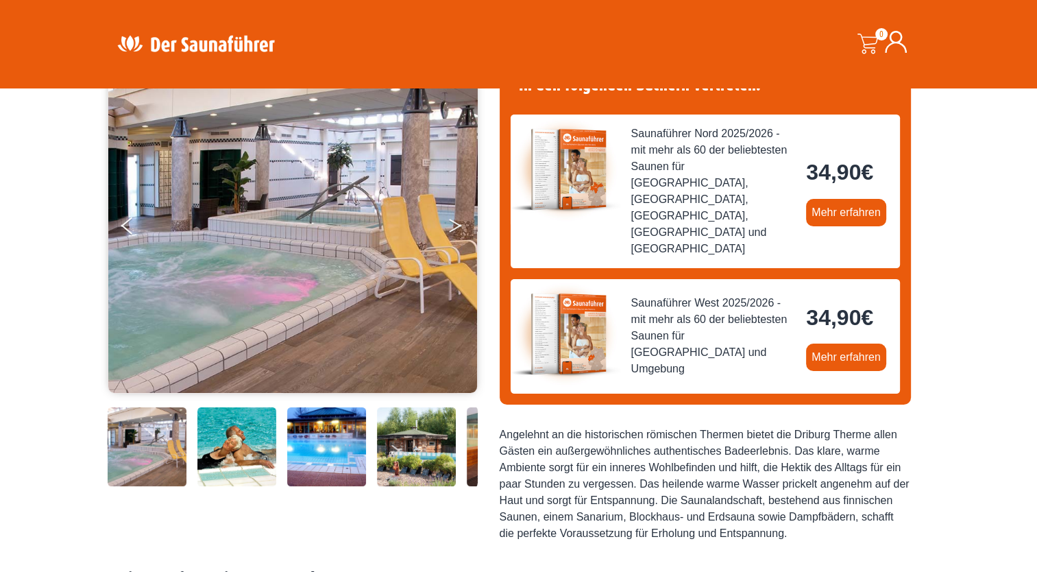
click at [455, 227] on icon "Next" at bounding box center [455, 228] width 12 height 8
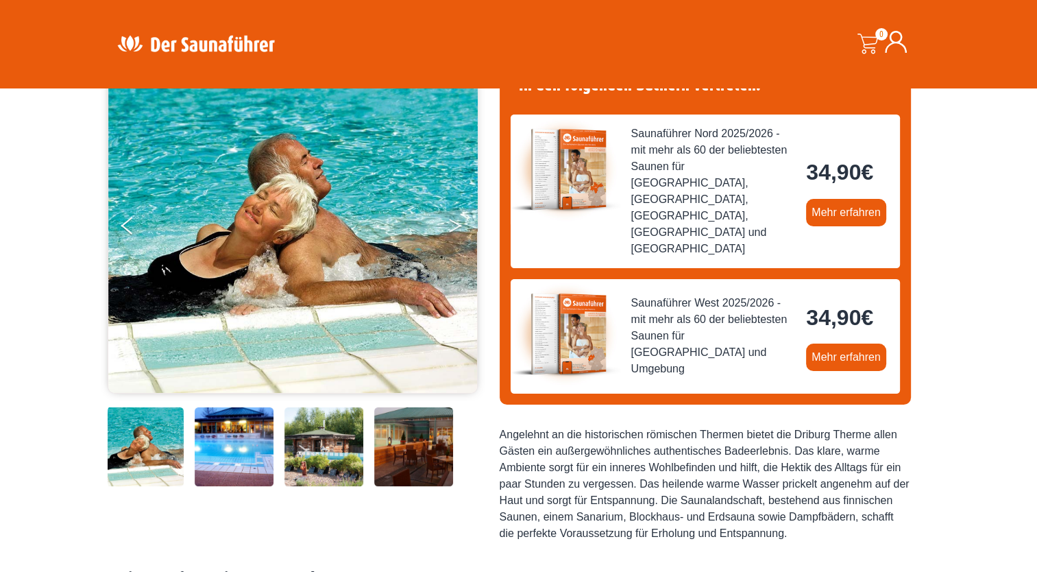
click at [455, 227] on icon "Next" at bounding box center [455, 228] width 12 height 8
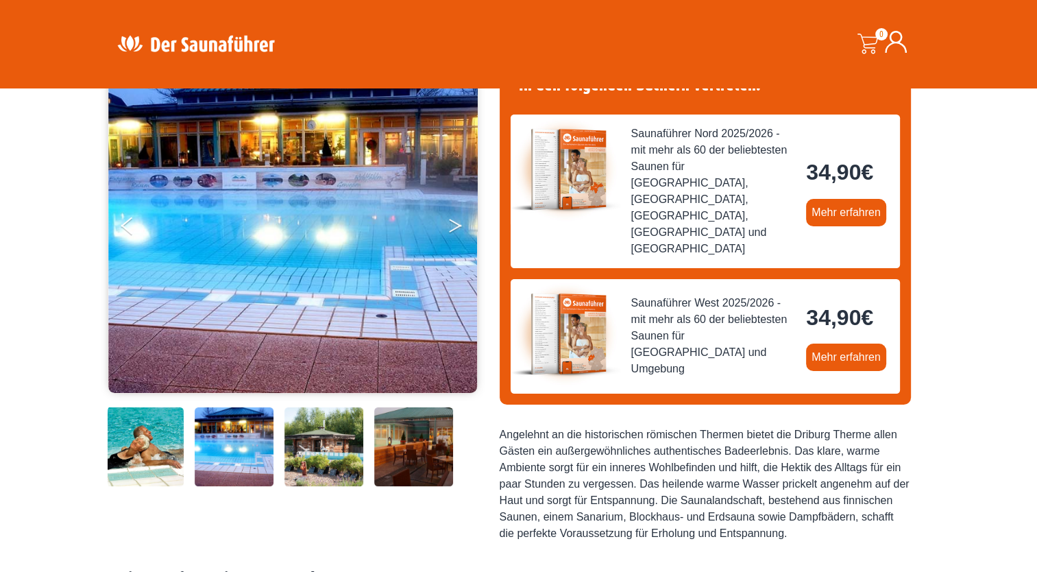
click at [455, 227] on icon "Next" at bounding box center [455, 228] width 12 height 8
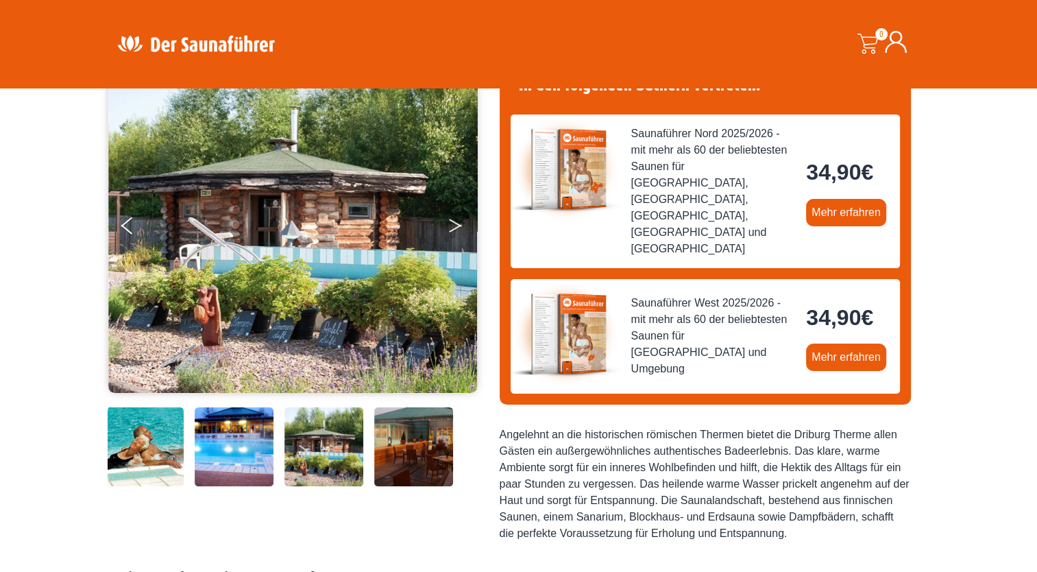
click at [455, 227] on icon "Next" at bounding box center [455, 228] width 12 height 8
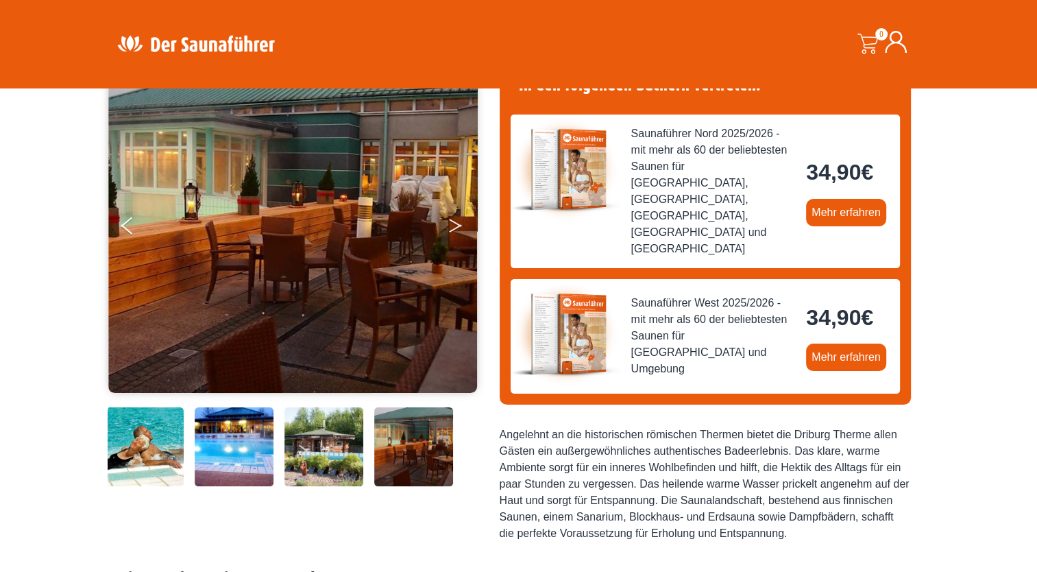
click at [455, 227] on icon "Next" at bounding box center [455, 228] width 12 height 8
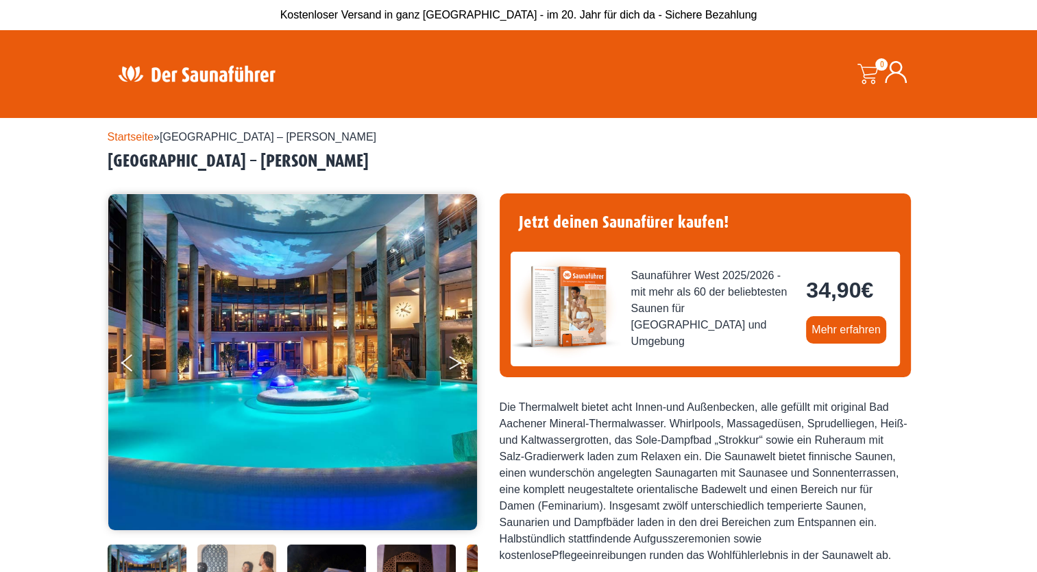
click at [452, 360] on button "Next" at bounding box center [465, 365] width 34 height 34
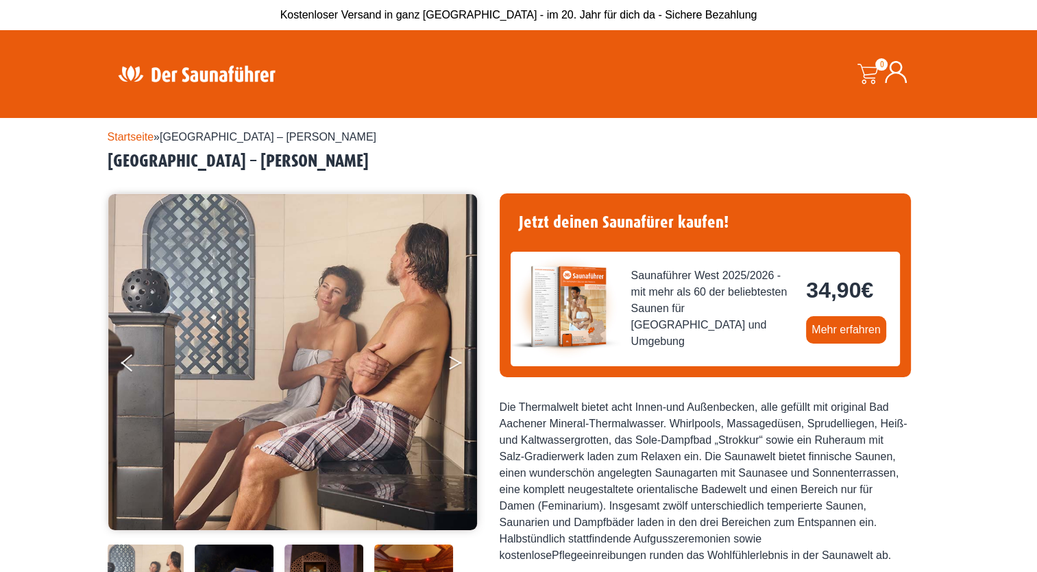
click at [452, 360] on button "Next" at bounding box center [465, 365] width 34 height 34
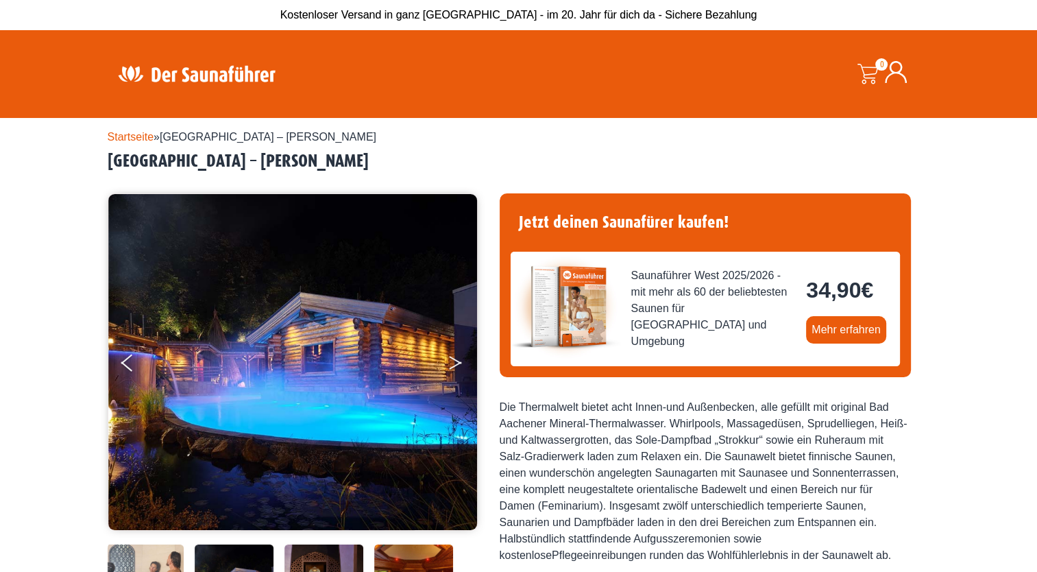
click at [452, 360] on button "Next" at bounding box center [465, 365] width 34 height 34
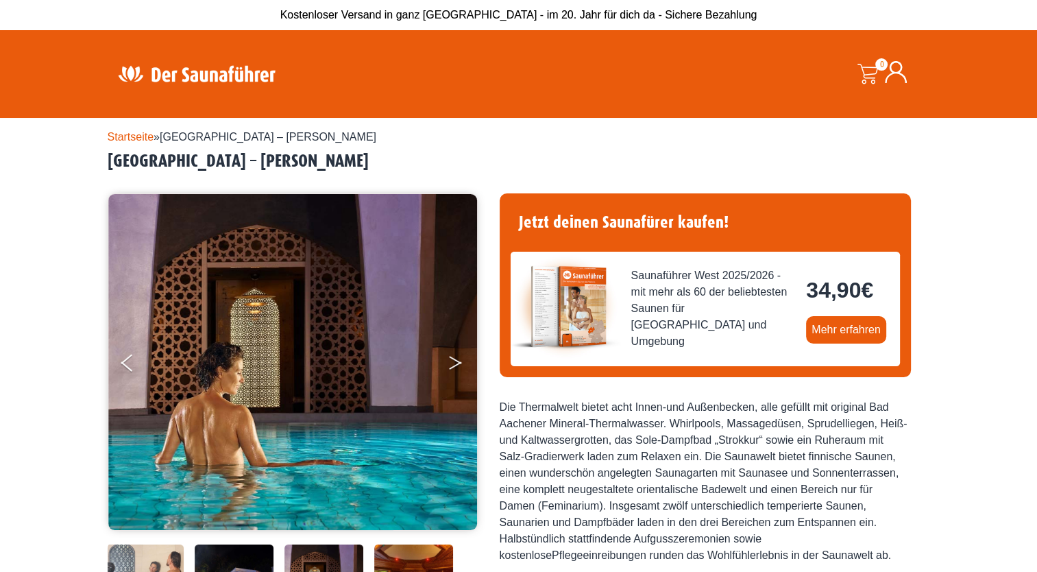
click at [452, 360] on button "Next" at bounding box center [465, 365] width 34 height 34
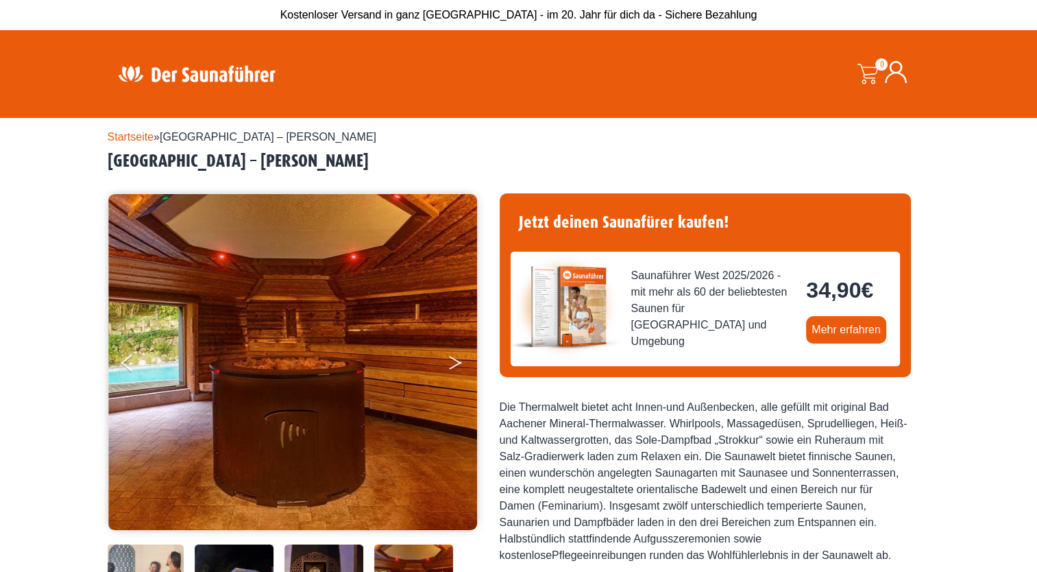
click at [452, 360] on button "Next" at bounding box center [465, 365] width 34 height 34
click at [455, 361] on button "Next" at bounding box center [465, 365] width 34 height 34
